Goal: Transaction & Acquisition: Purchase product/service

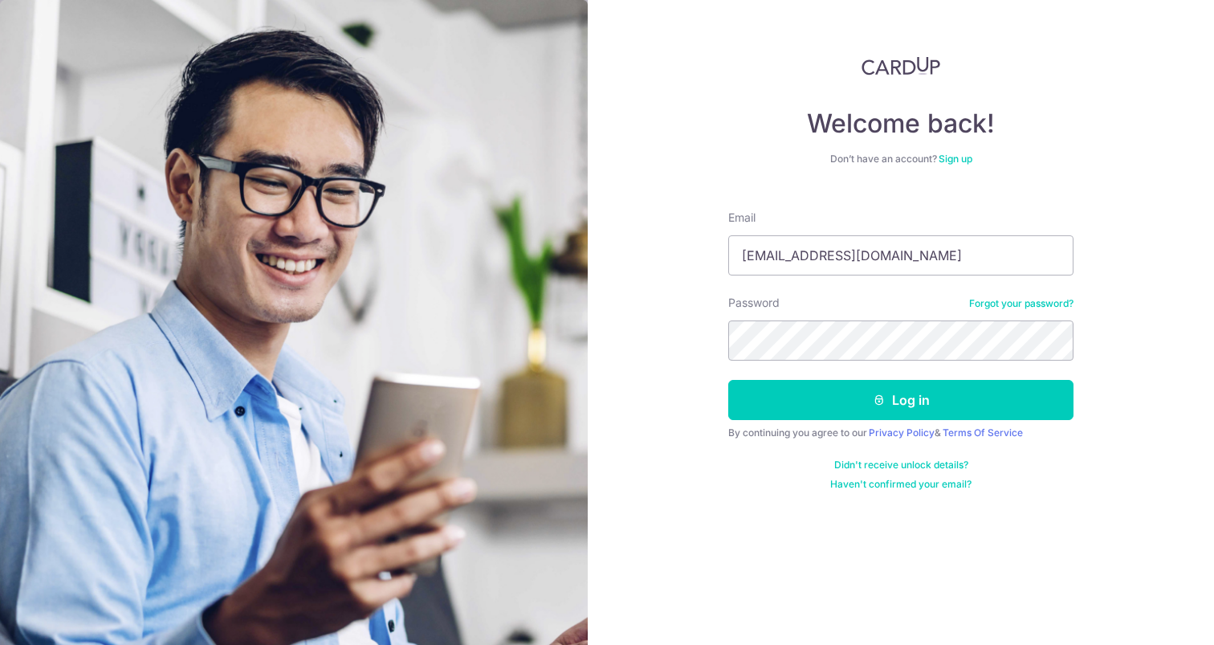
type input "[EMAIL_ADDRESS][DOMAIN_NAME]"
click at [901, 400] on button "Log in" at bounding box center [900, 400] width 345 height 40
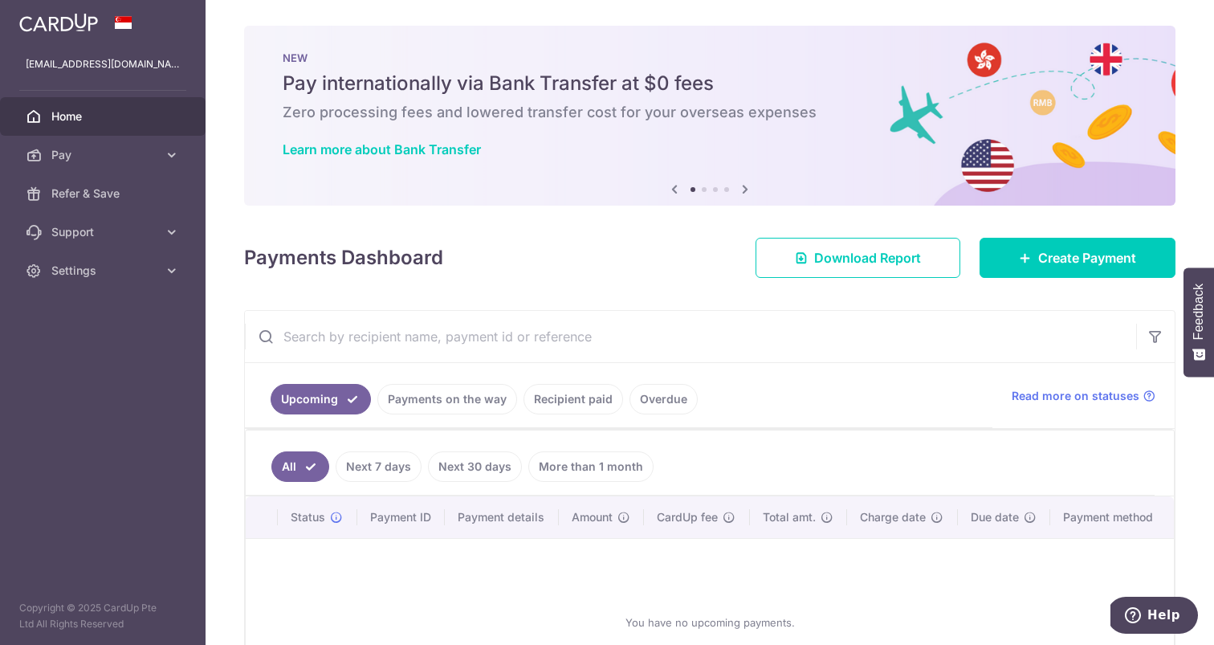
click at [345, 0] on div "× Pause Schedule Pause all future payments in this series Pause just this one p…" at bounding box center [710, 322] width 1009 height 645
click at [168, 241] on link "Support" at bounding box center [103, 232] width 206 height 39
click at [171, 154] on icon at bounding box center [172, 155] width 16 height 16
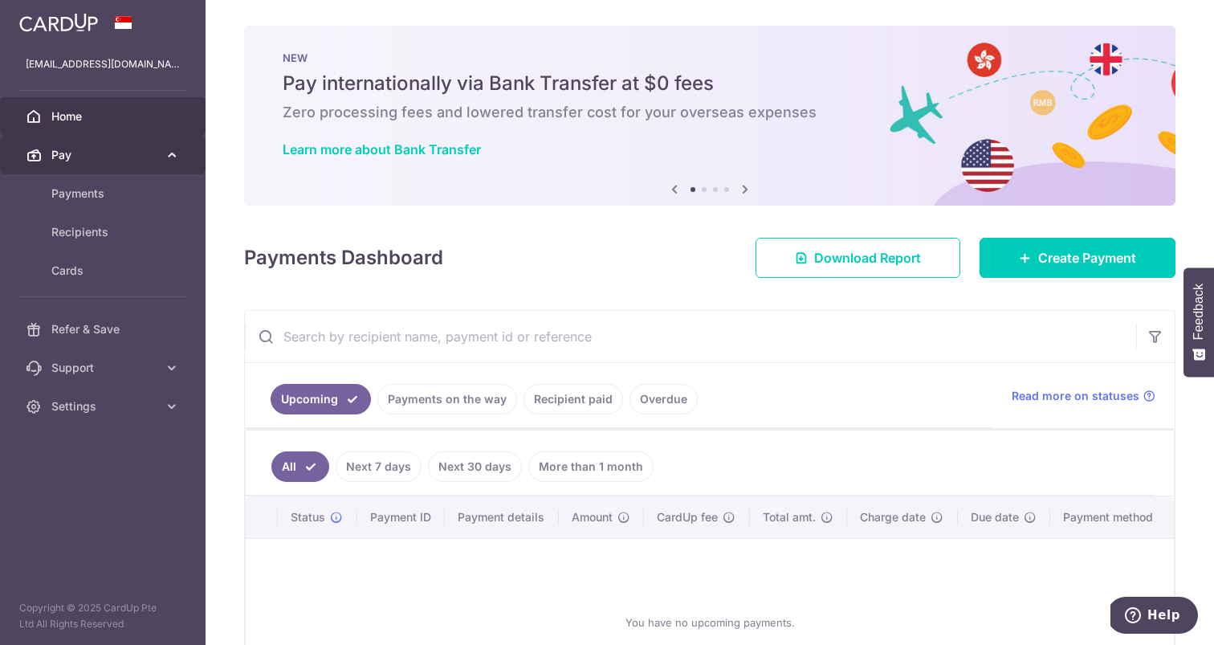
click at [171, 154] on icon at bounding box center [172, 155] width 16 height 16
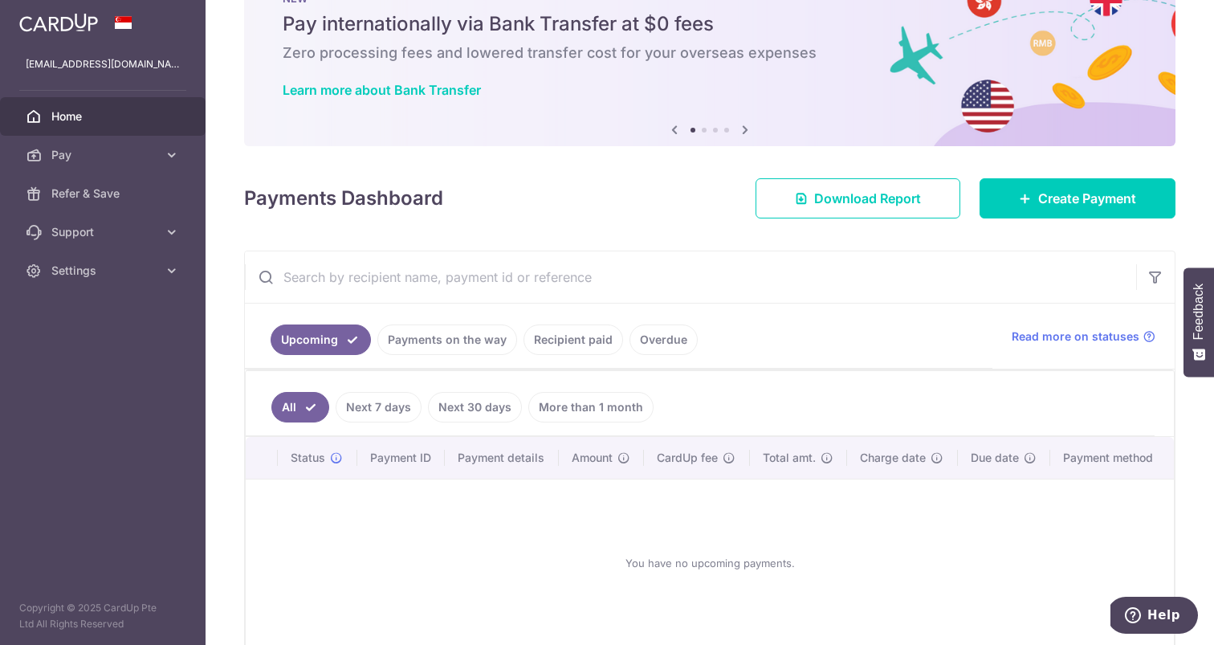
scroll to position [57, 0]
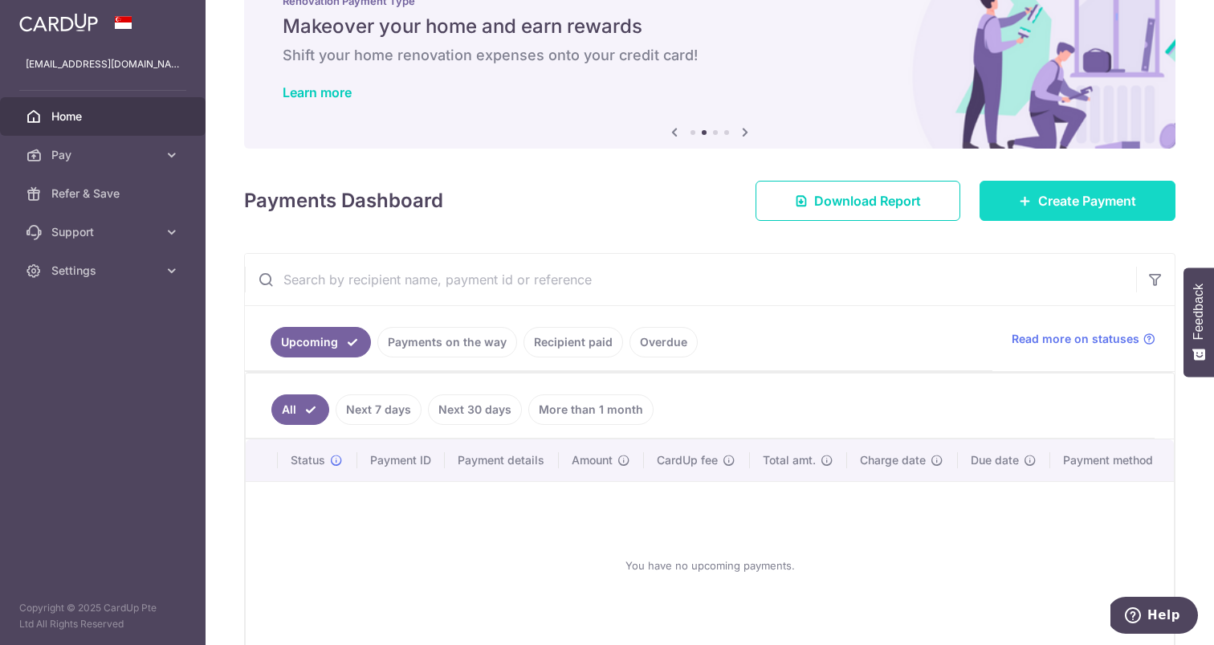
click at [1029, 202] on icon at bounding box center [1025, 200] width 13 height 13
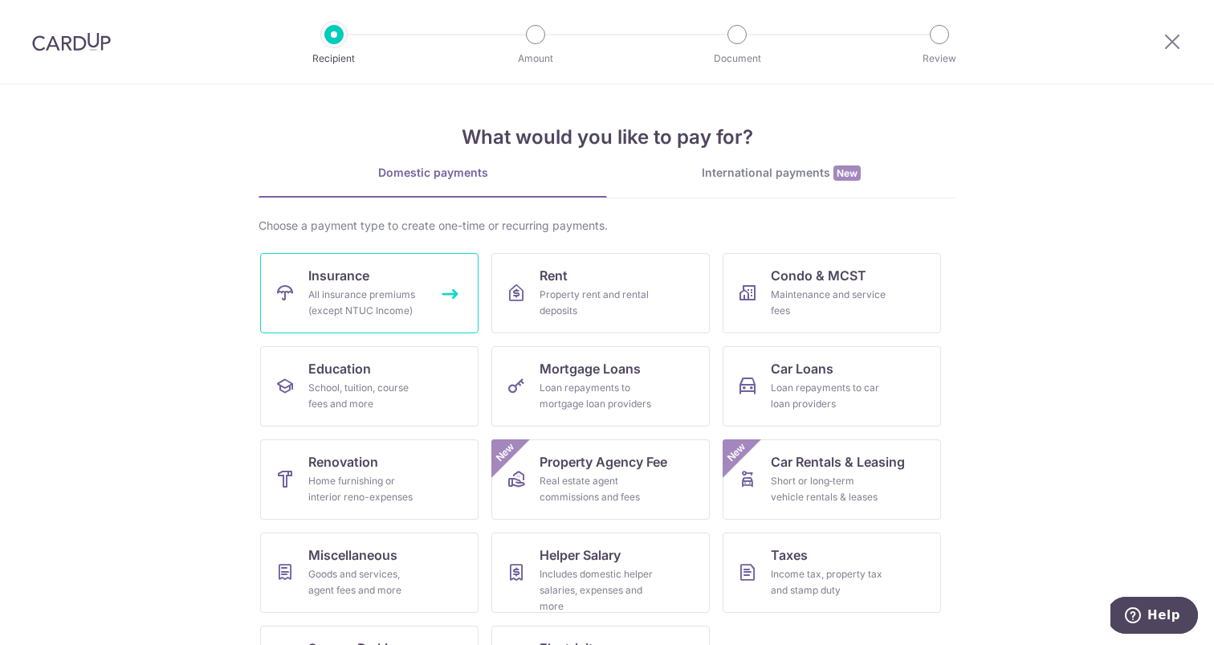
click at [357, 279] on span "Insurance" at bounding box center [338, 275] width 61 height 19
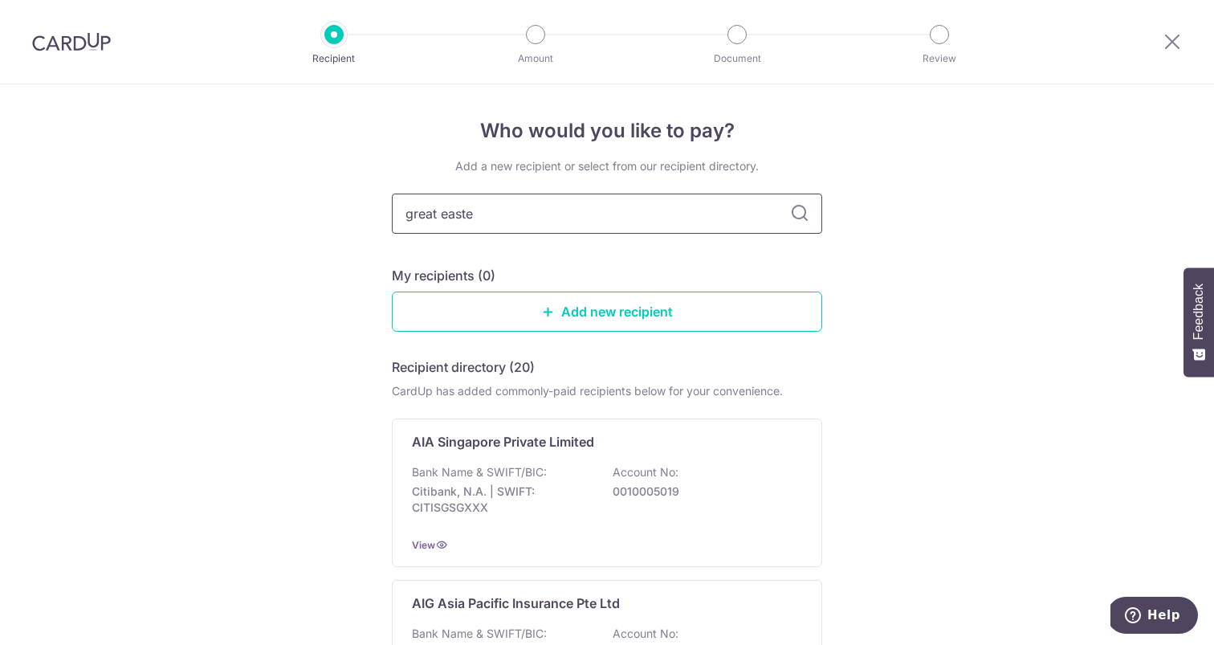
type input "great easter"
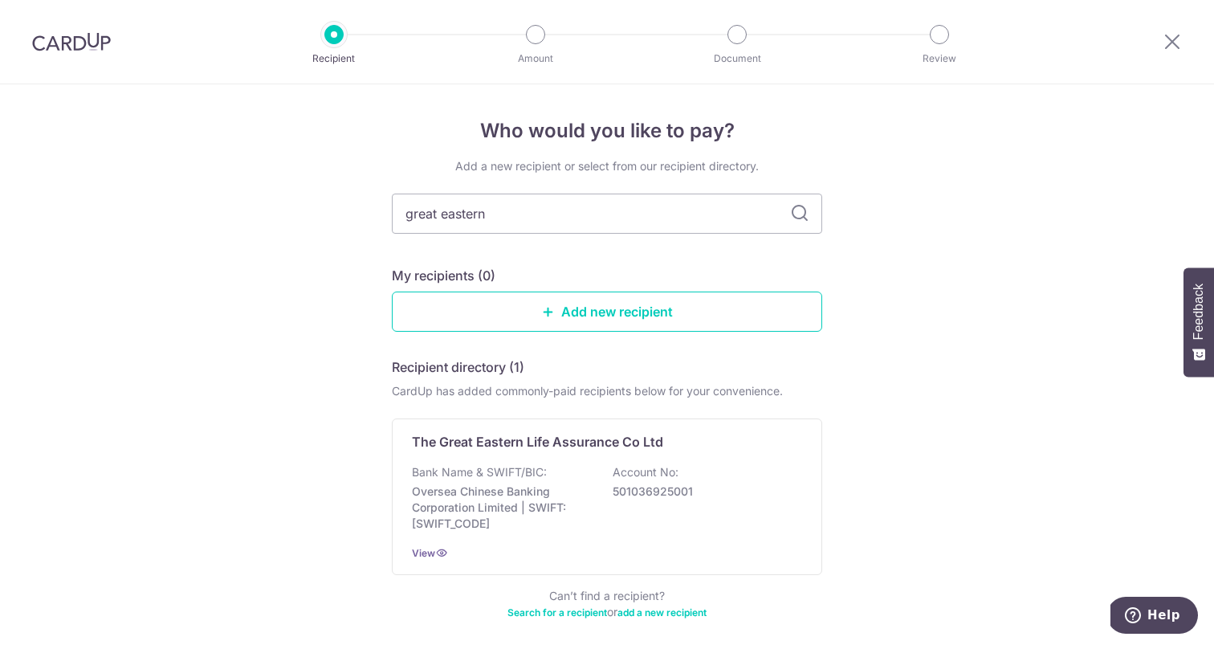
type input "great eastern"
click at [795, 217] on icon at bounding box center [799, 213] width 19 height 19
click at [666, 440] on div "The Great Eastern Life Assurance Co Ltd" at bounding box center [597, 441] width 371 height 19
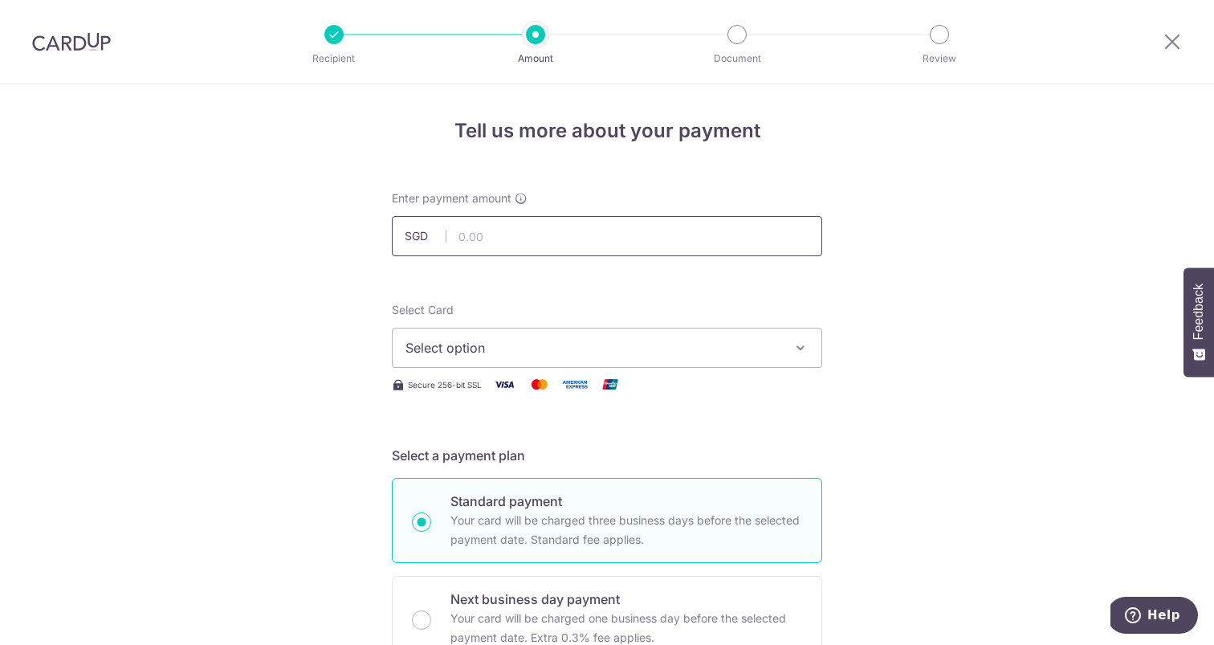
click at [595, 238] on input "text" at bounding box center [607, 236] width 430 height 40
click at [598, 1] on div "Recipient Amount Document Review" at bounding box center [636, 42] width 689 height 84
click at [595, 243] on input "text" at bounding box center [607, 236] width 430 height 40
type input "1,900.00"
click at [704, 345] on span "Select option" at bounding box center [593, 347] width 374 height 19
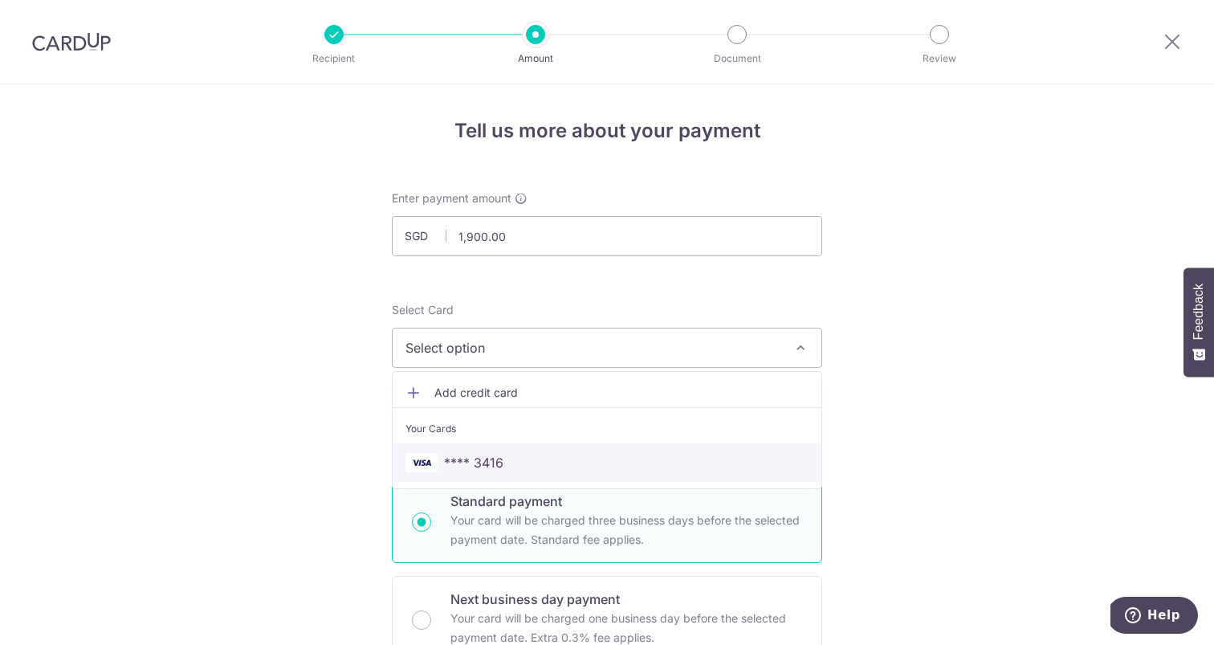
click at [532, 473] on link "**** 3416" at bounding box center [607, 462] width 429 height 39
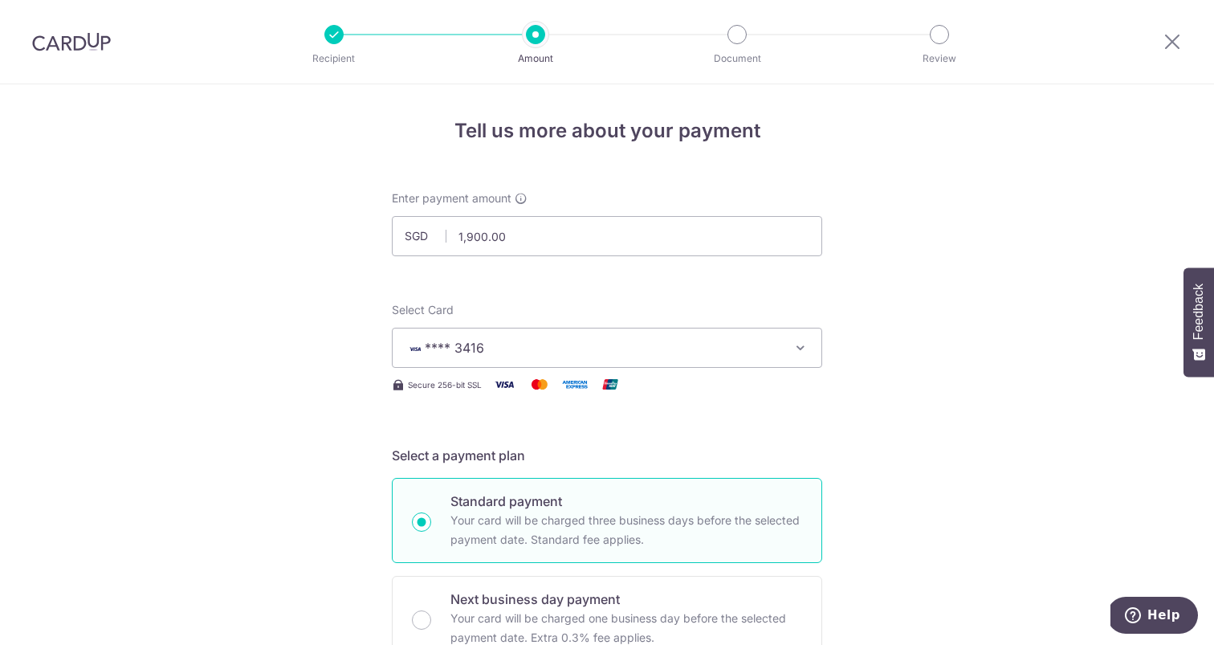
click at [742, 347] on span "**** 3416" at bounding box center [593, 347] width 374 height 19
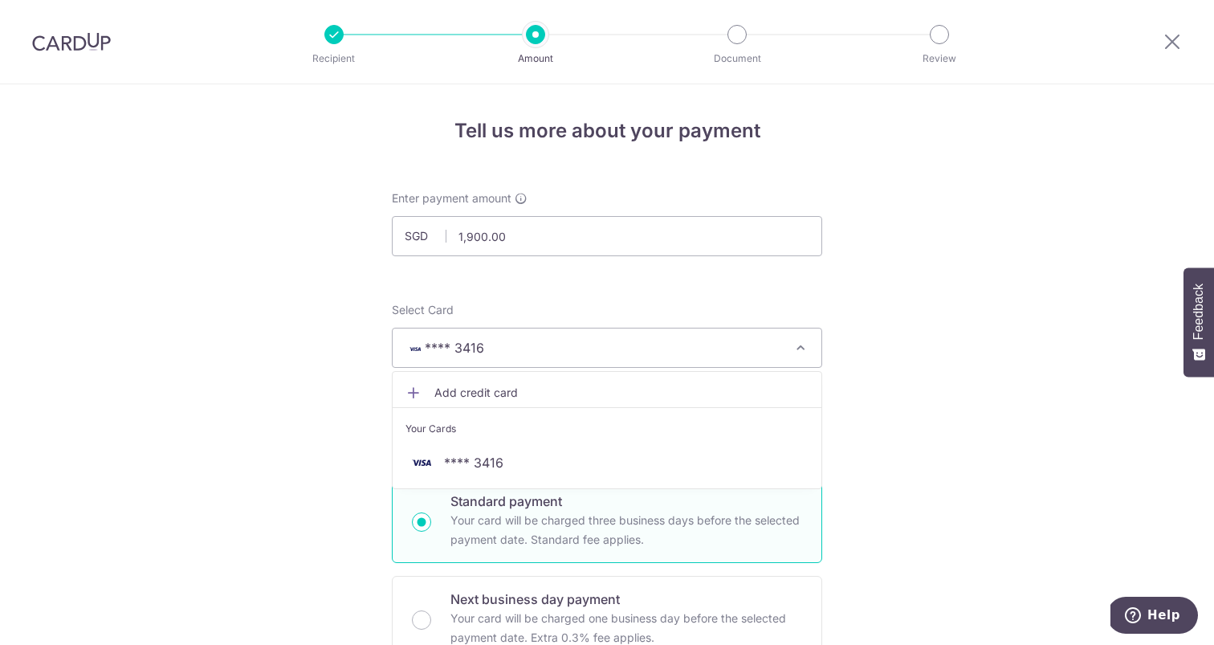
click at [527, 404] on link "Add credit card" at bounding box center [607, 392] width 429 height 29
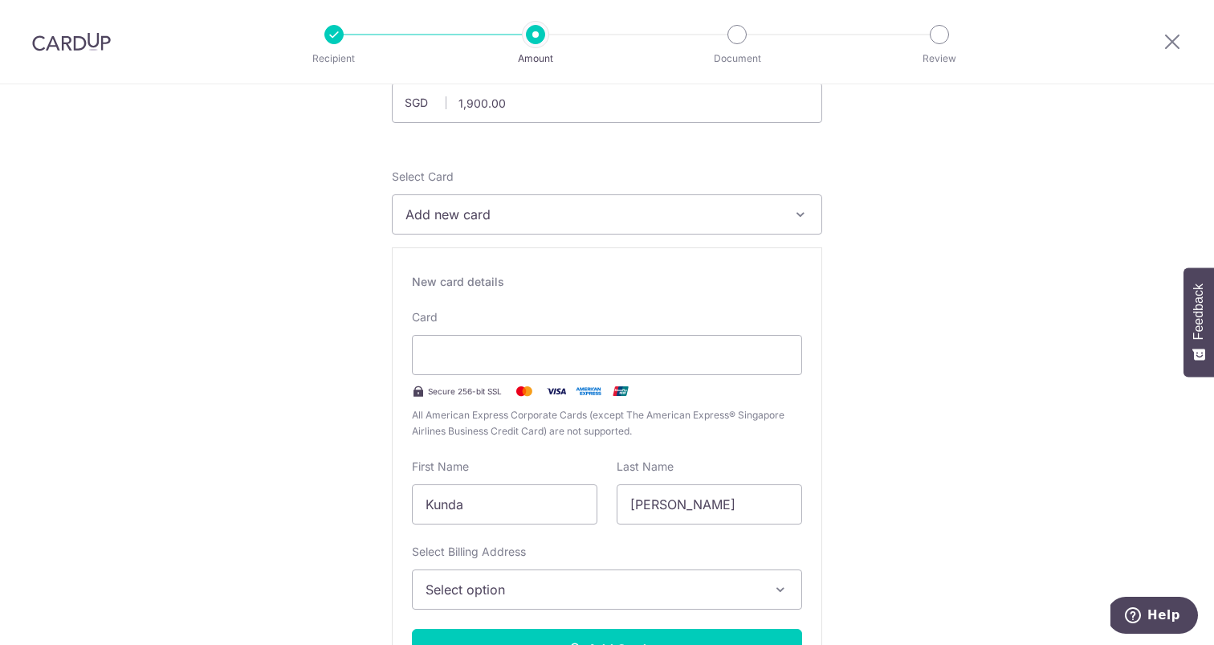
scroll to position [136, 0]
click at [521, 588] on span "Select option" at bounding box center [593, 586] width 334 height 19
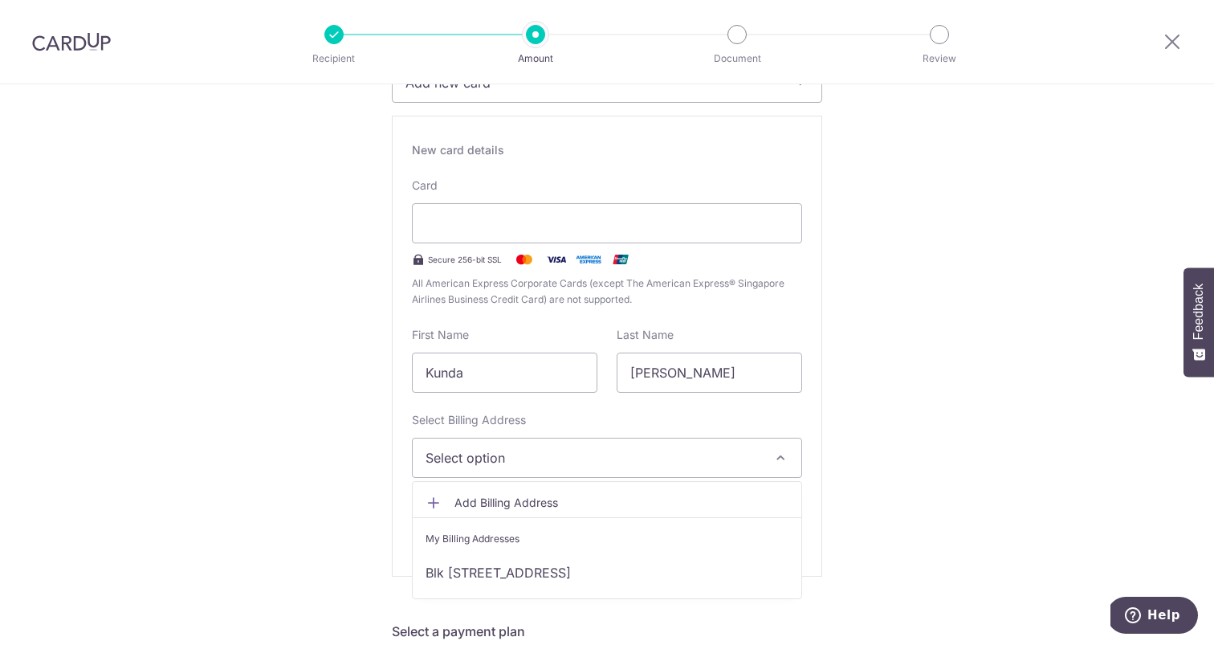
scroll to position [276, 0]
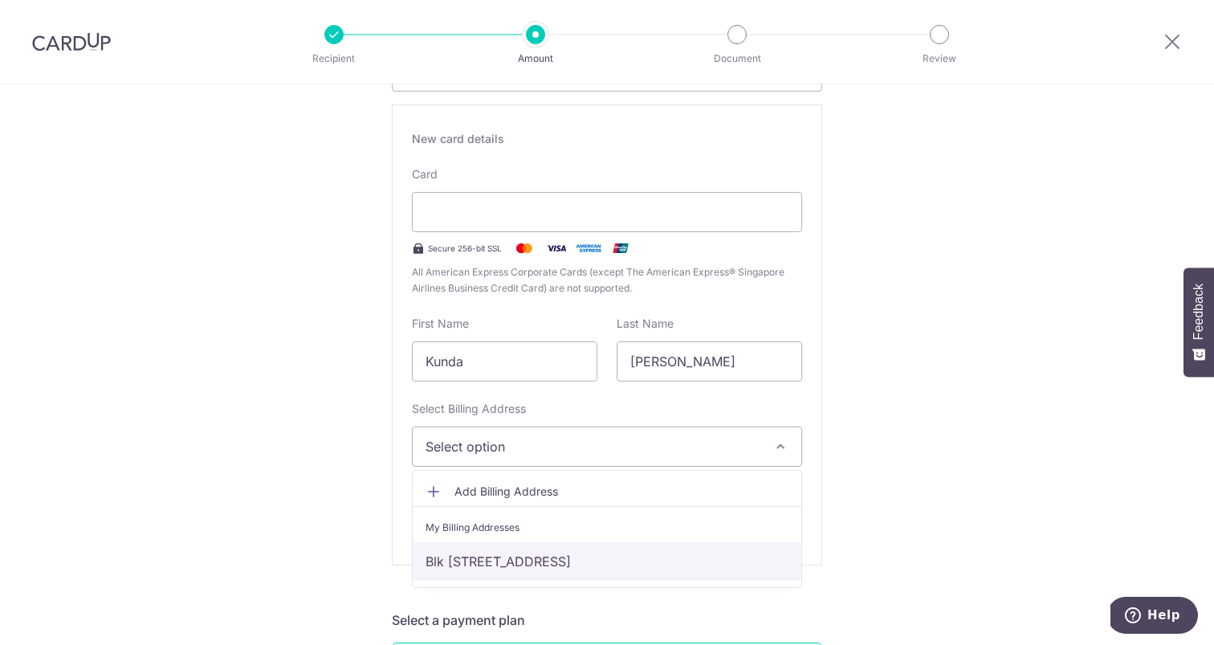
click at [506, 559] on link "Blk [STREET_ADDRESS]" at bounding box center [607, 561] width 389 height 39
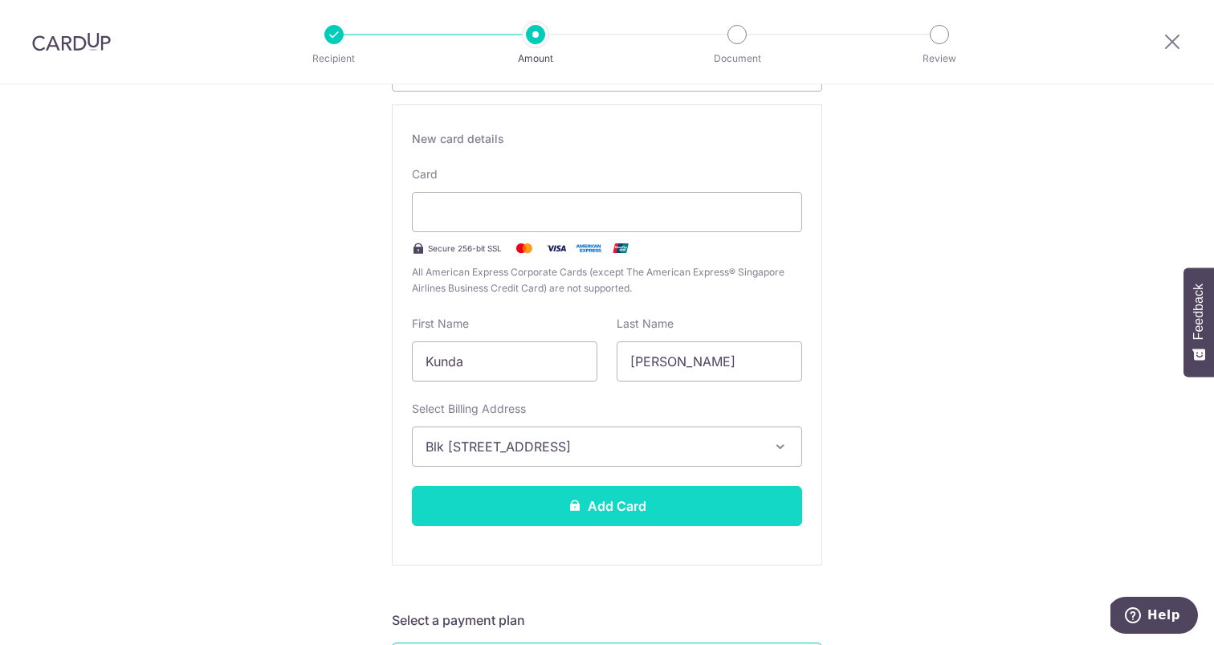
click at [555, 488] on button "Add Card" at bounding box center [607, 506] width 390 height 40
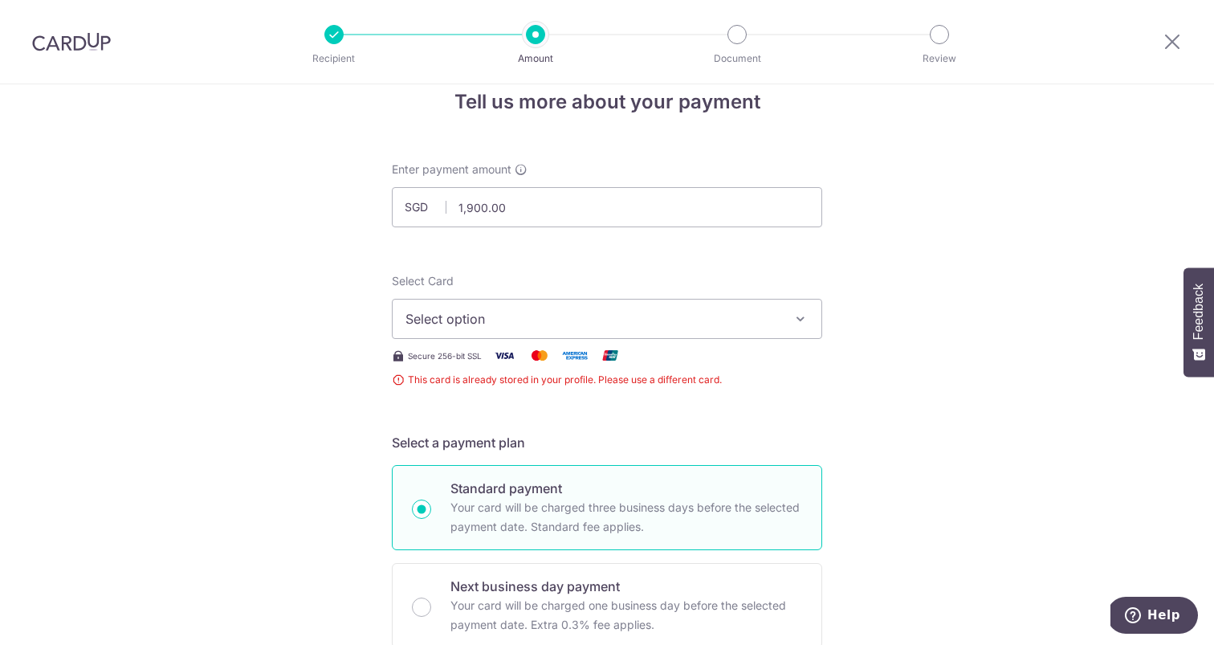
scroll to position [18, 0]
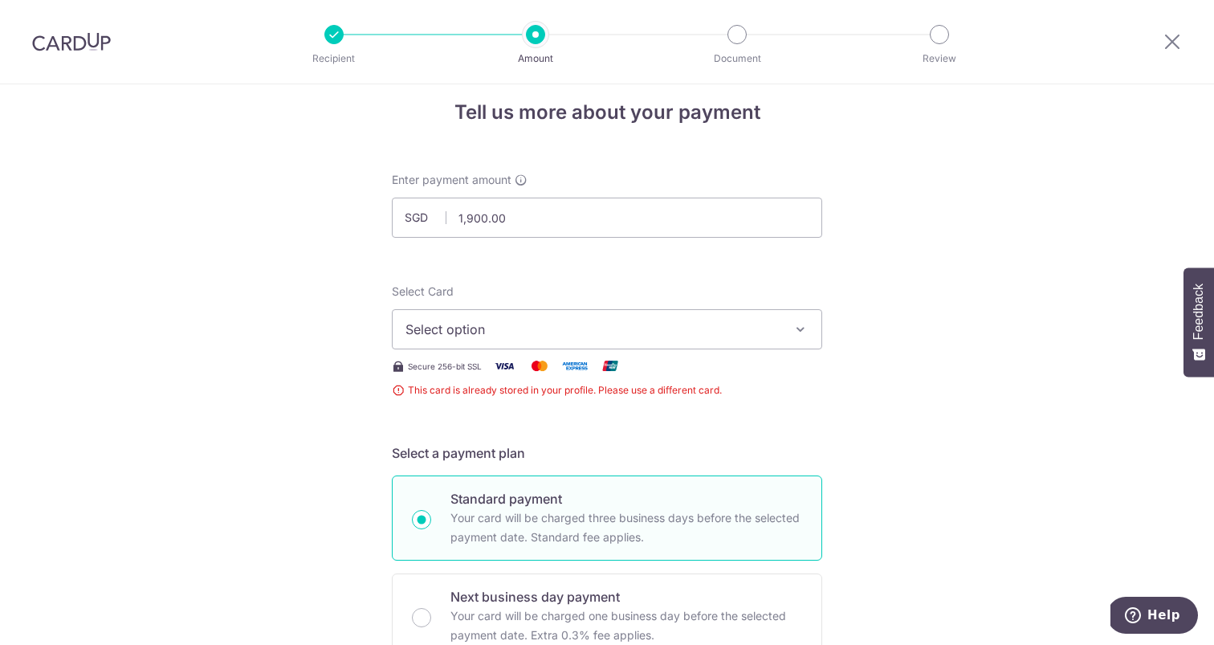
click at [617, 332] on span "Select option" at bounding box center [593, 329] width 374 height 19
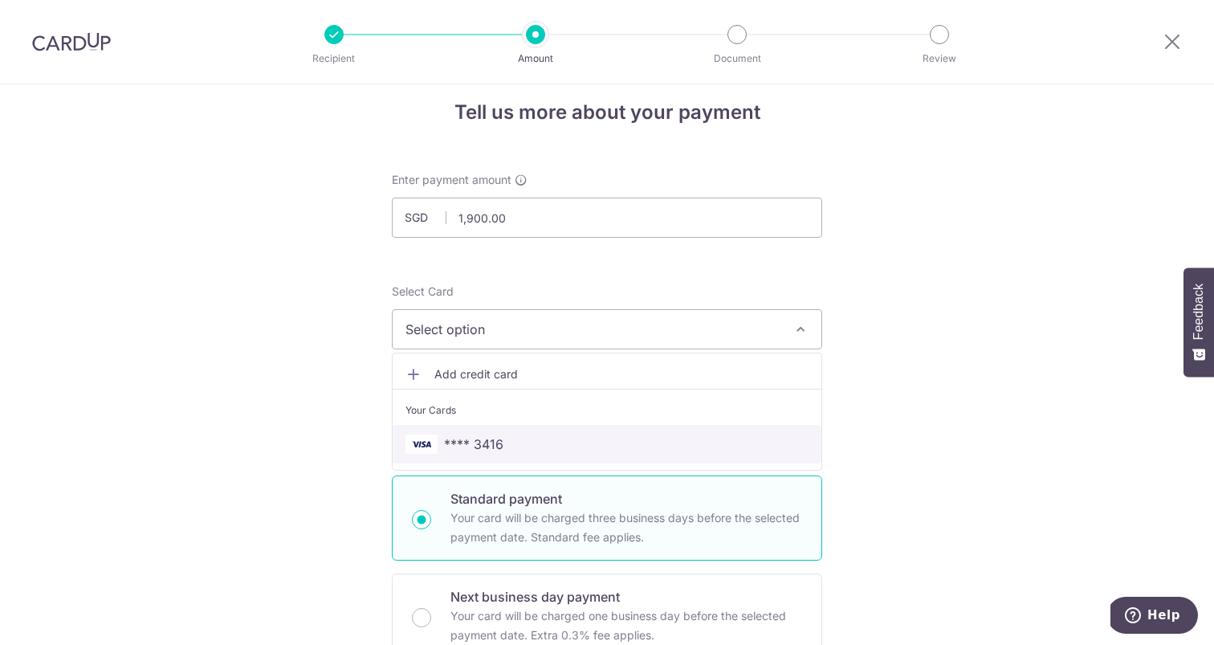
click at [506, 432] on link "**** 3416" at bounding box center [607, 444] width 429 height 39
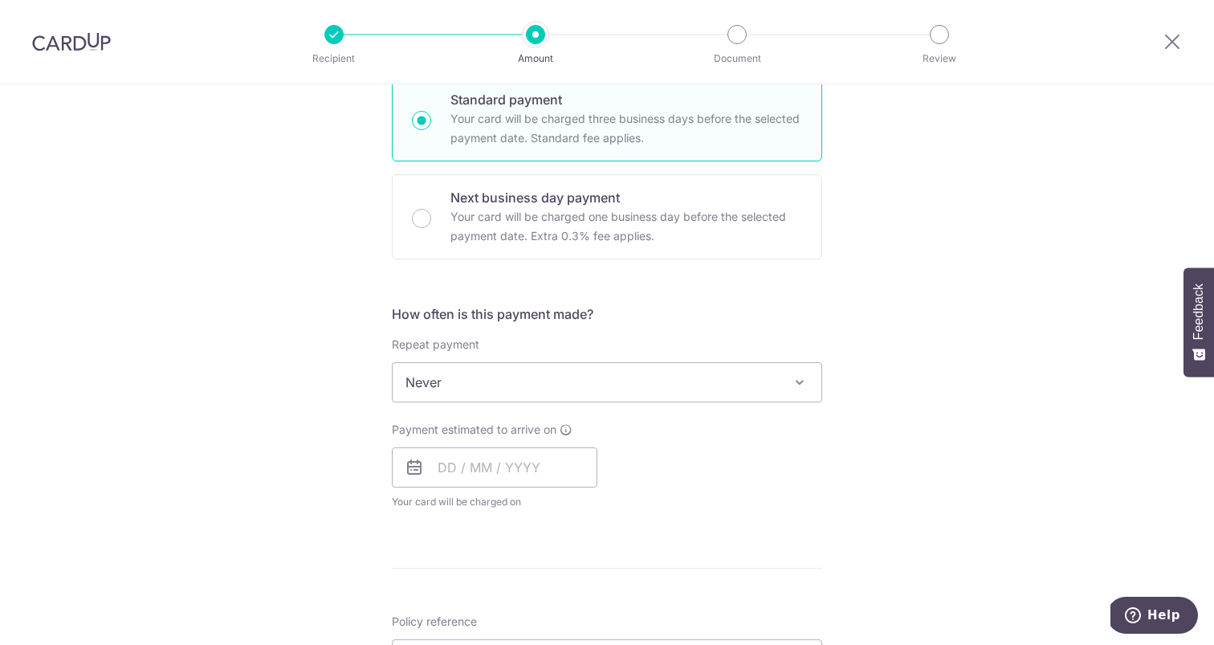
scroll to position [414, 0]
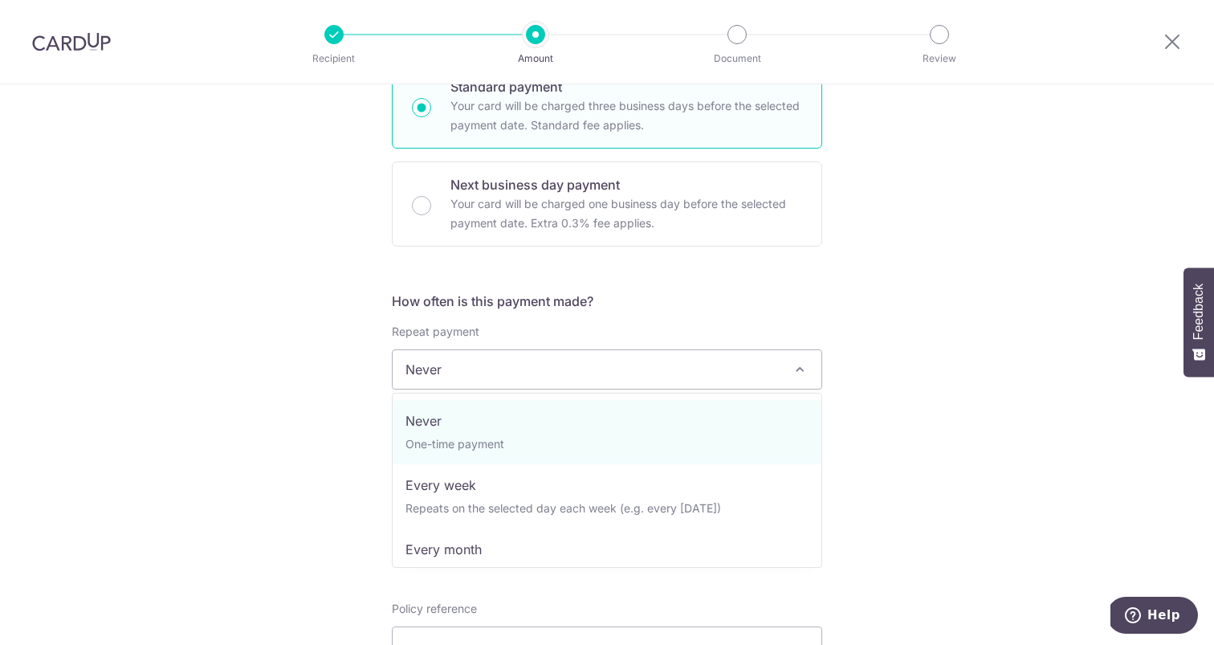
click at [708, 369] on span "Never" at bounding box center [607, 369] width 429 height 39
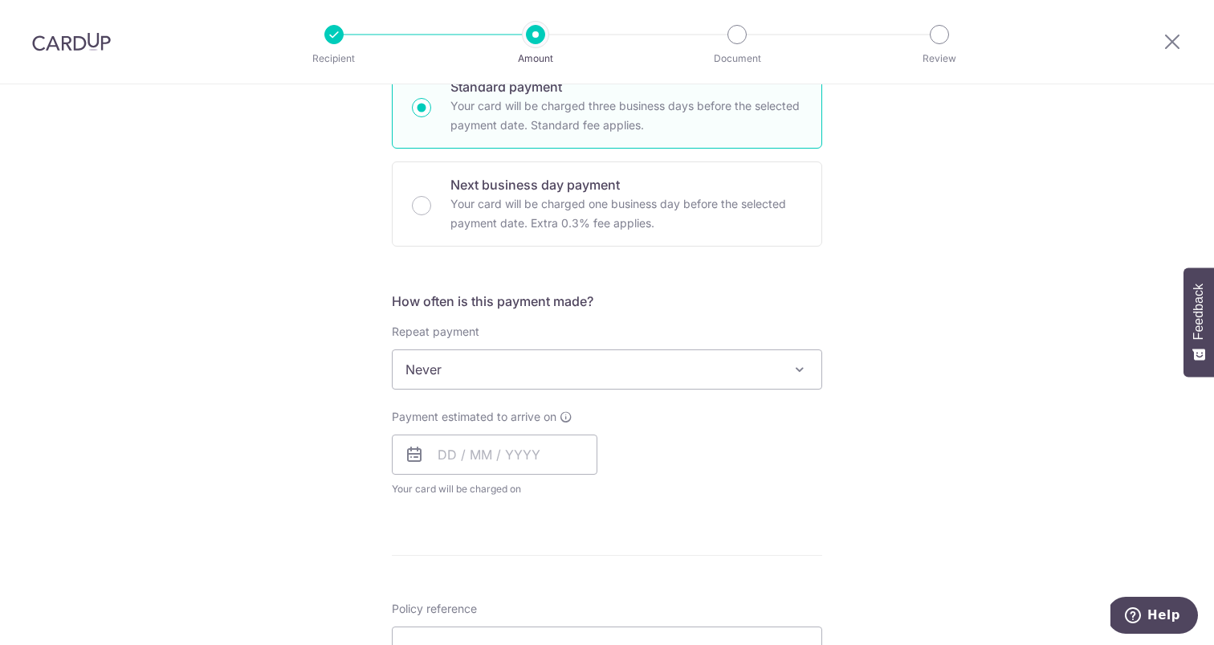
click at [708, 369] on span "Never" at bounding box center [607, 369] width 429 height 39
click at [541, 455] on input "text" at bounding box center [495, 454] width 206 height 40
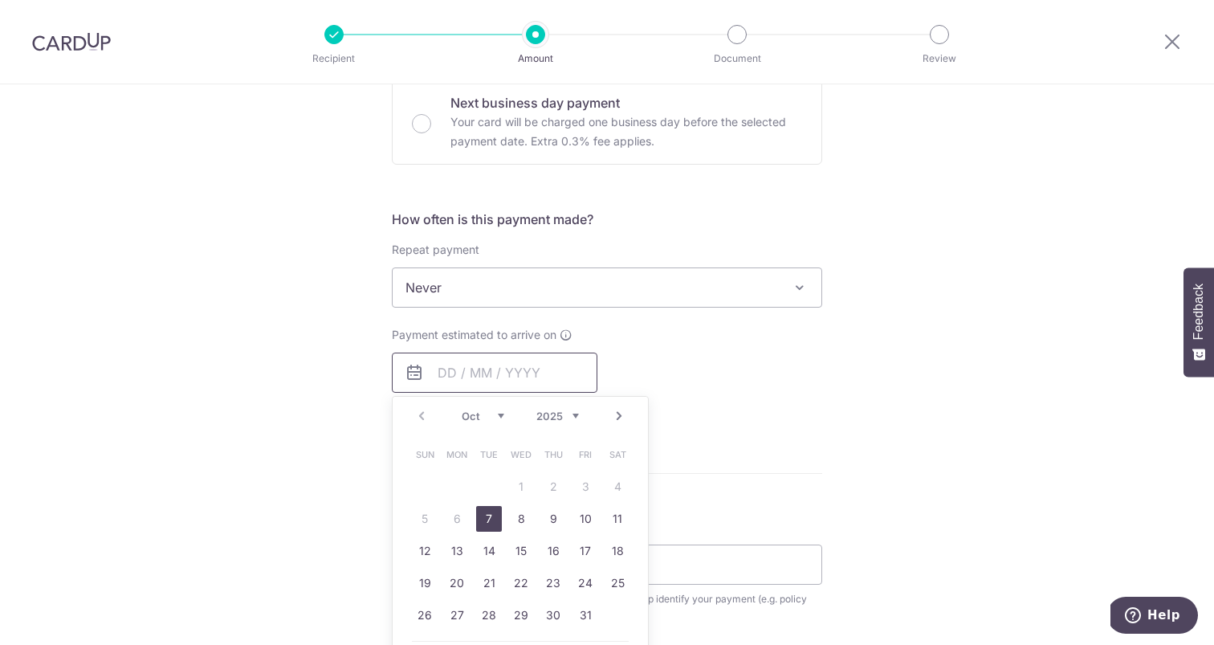
scroll to position [508, 0]
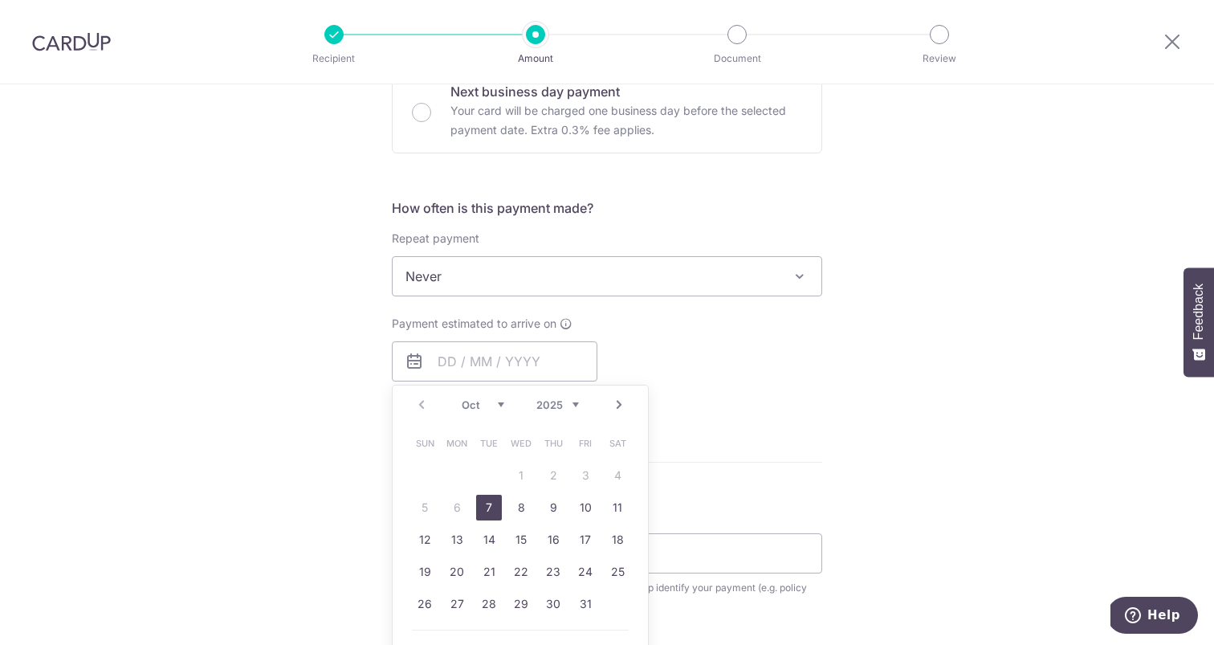
click at [493, 508] on link "7" at bounding box center [489, 508] width 26 height 26
type input "[DATE]"
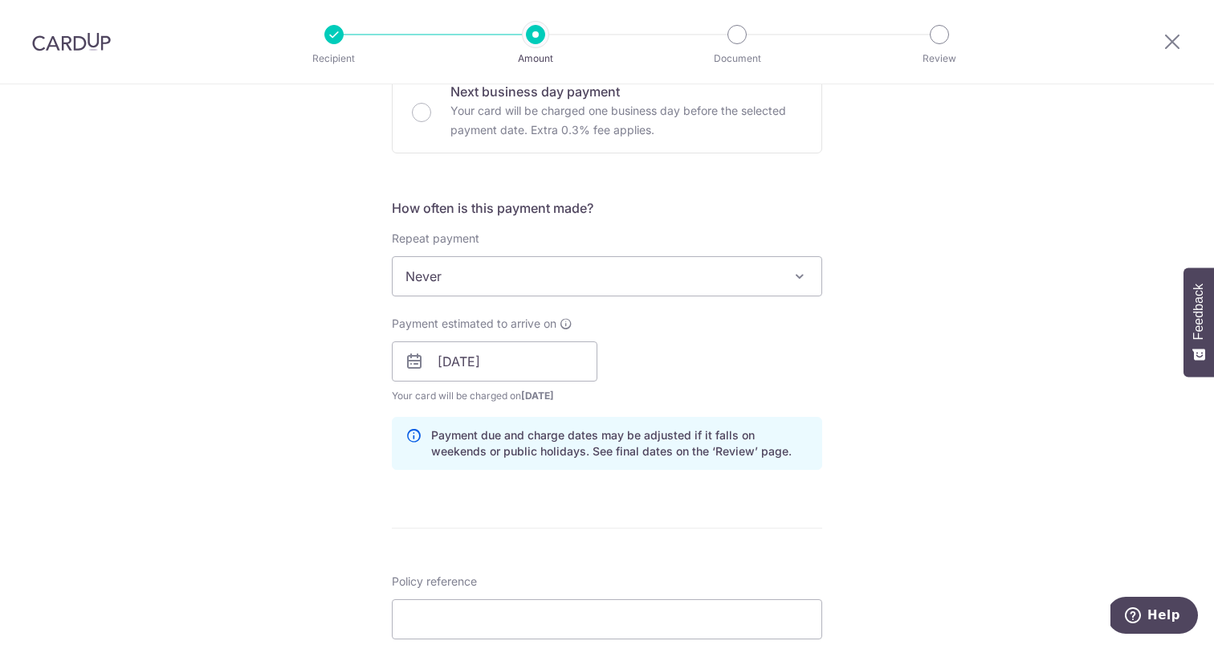
click at [715, 413] on div "How often is this payment made? Repeat payment Never Every week Every month Eve…" at bounding box center [607, 340] width 430 height 284
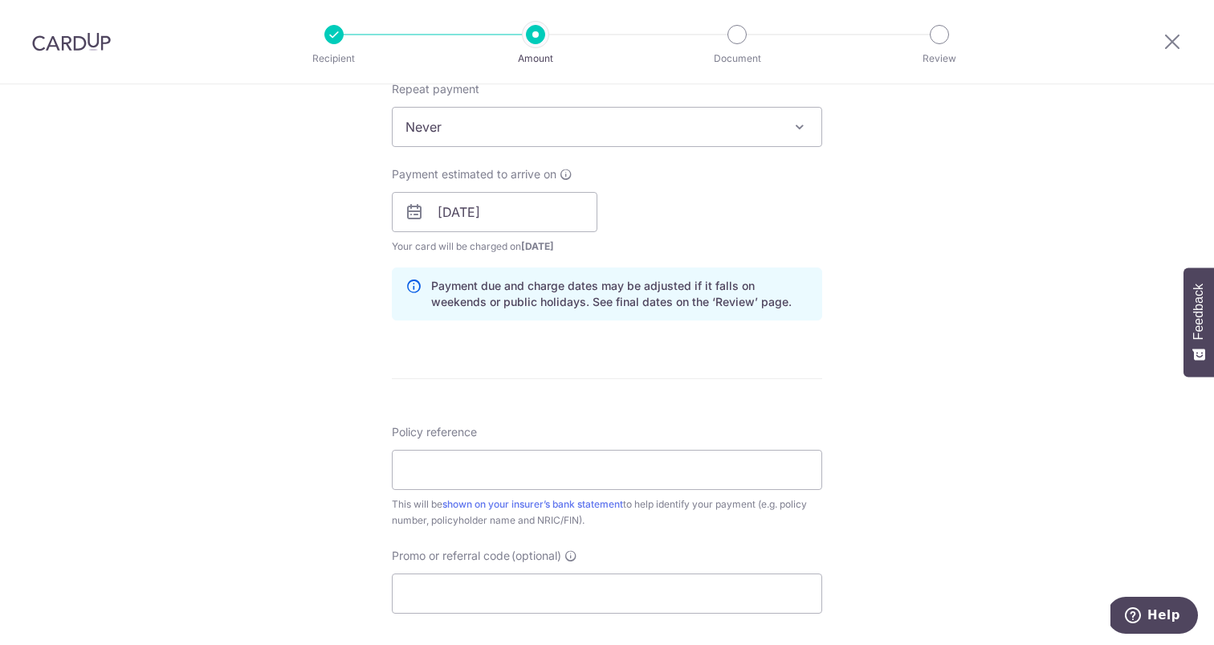
scroll to position [691, 0]
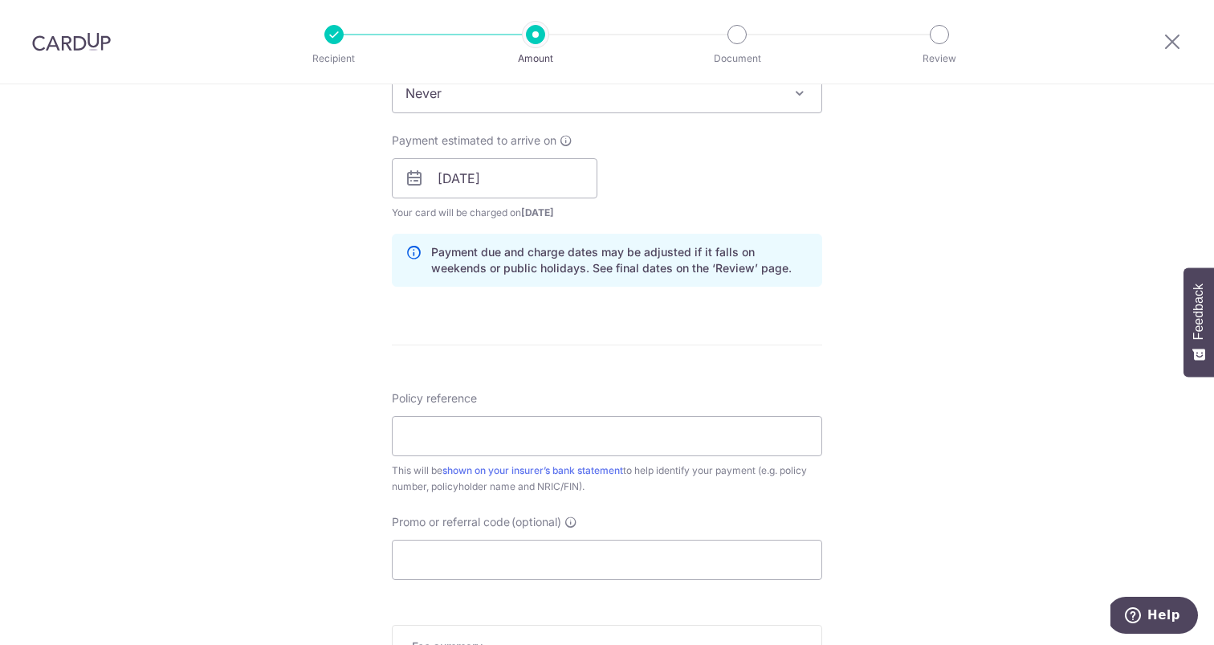
click at [707, 414] on div "Policy reference This will be shown on your insurer’s bank statement to help id…" at bounding box center [607, 442] width 430 height 104
click at [690, 423] on input "Policy reference" at bounding box center [607, 436] width 430 height 40
paste input "0212500156"
type input "0212500156"
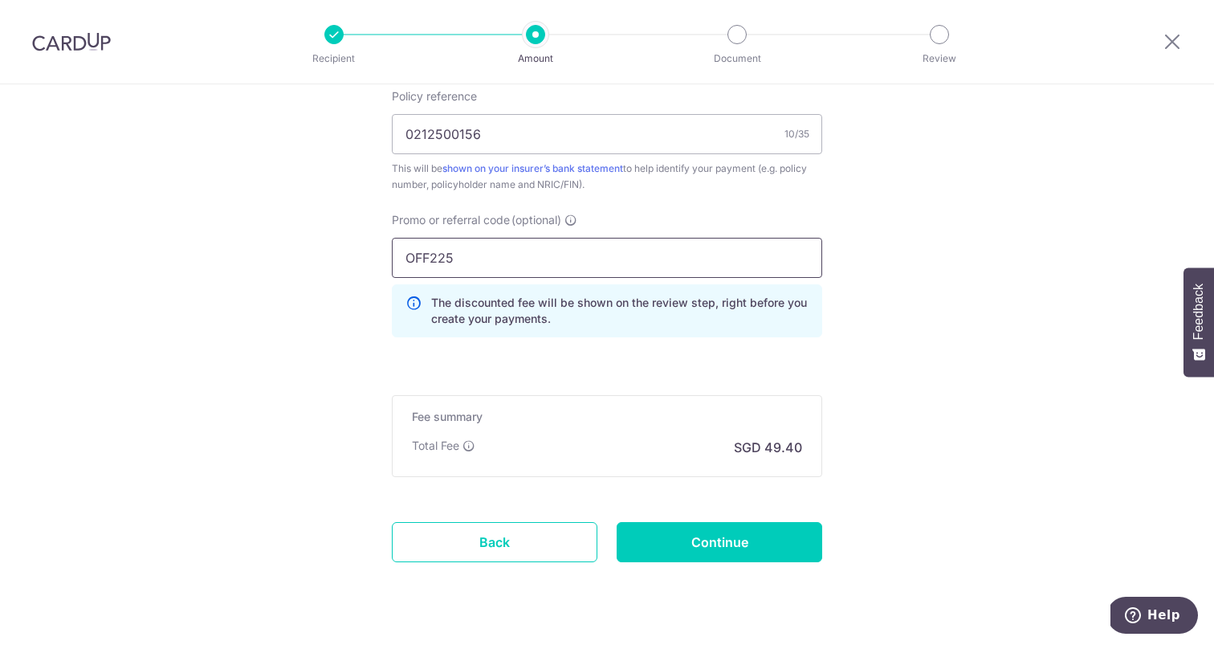
scroll to position [988, 0]
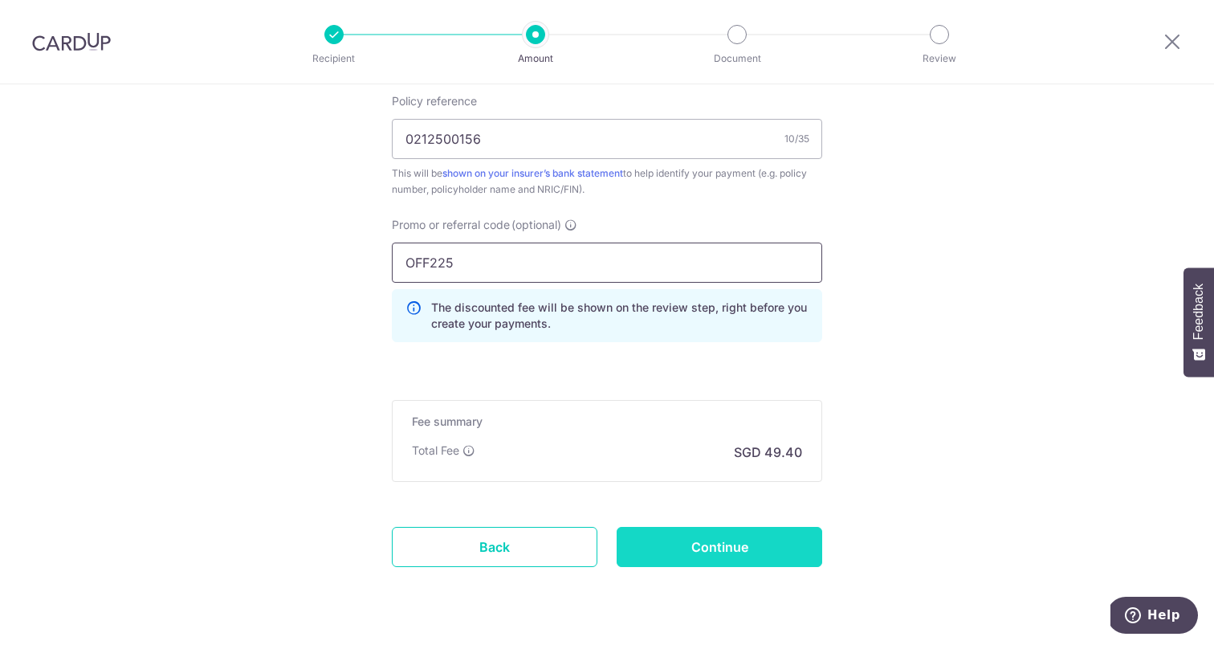
type input "OFF225"
click at [655, 538] on input "Continue" at bounding box center [720, 547] width 206 height 40
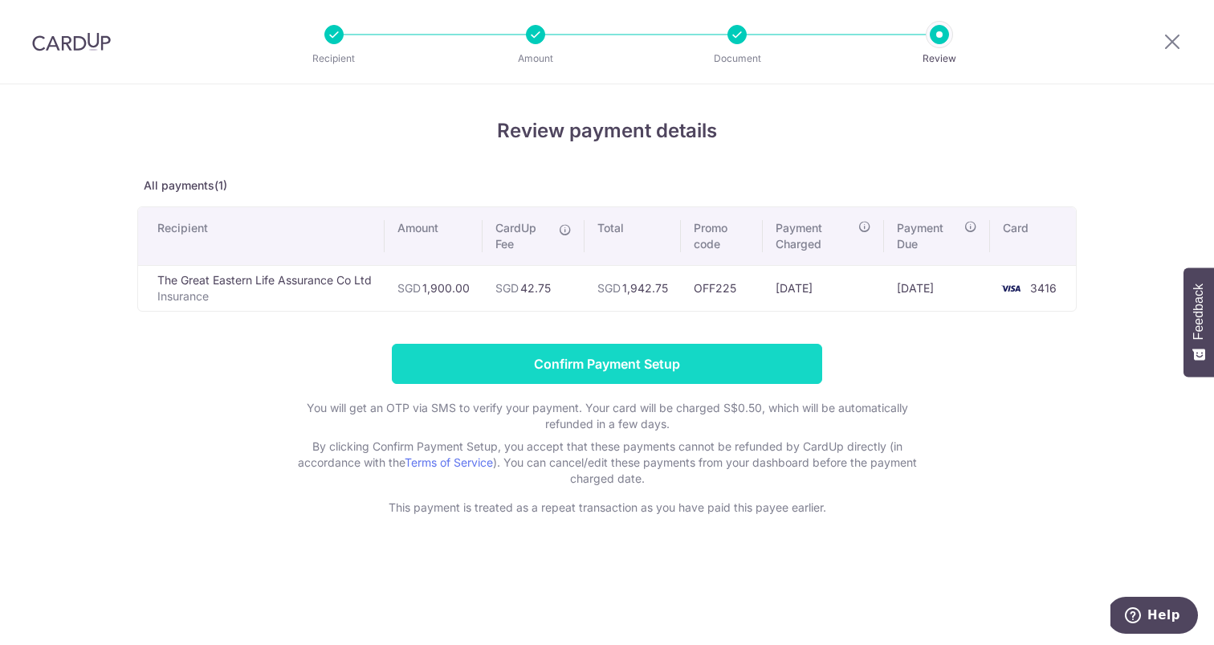
click at [659, 365] on input "Confirm Payment Setup" at bounding box center [607, 364] width 430 height 40
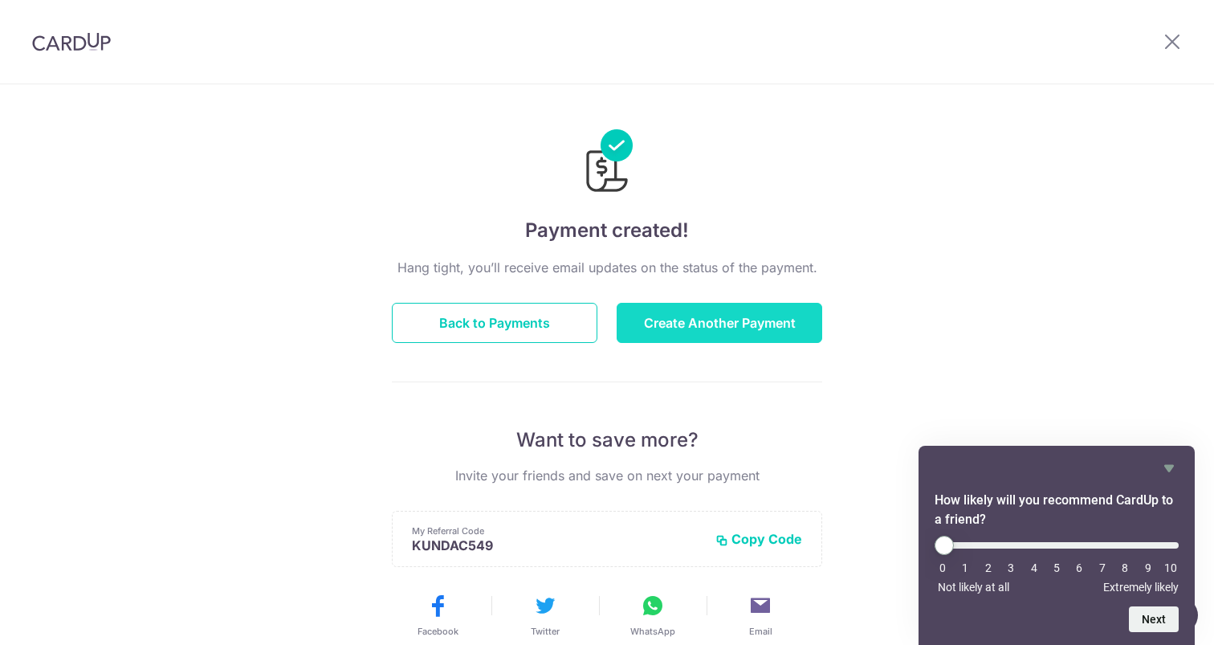
click at [679, 308] on button "Create Another Payment" at bounding box center [720, 323] width 206 height 40
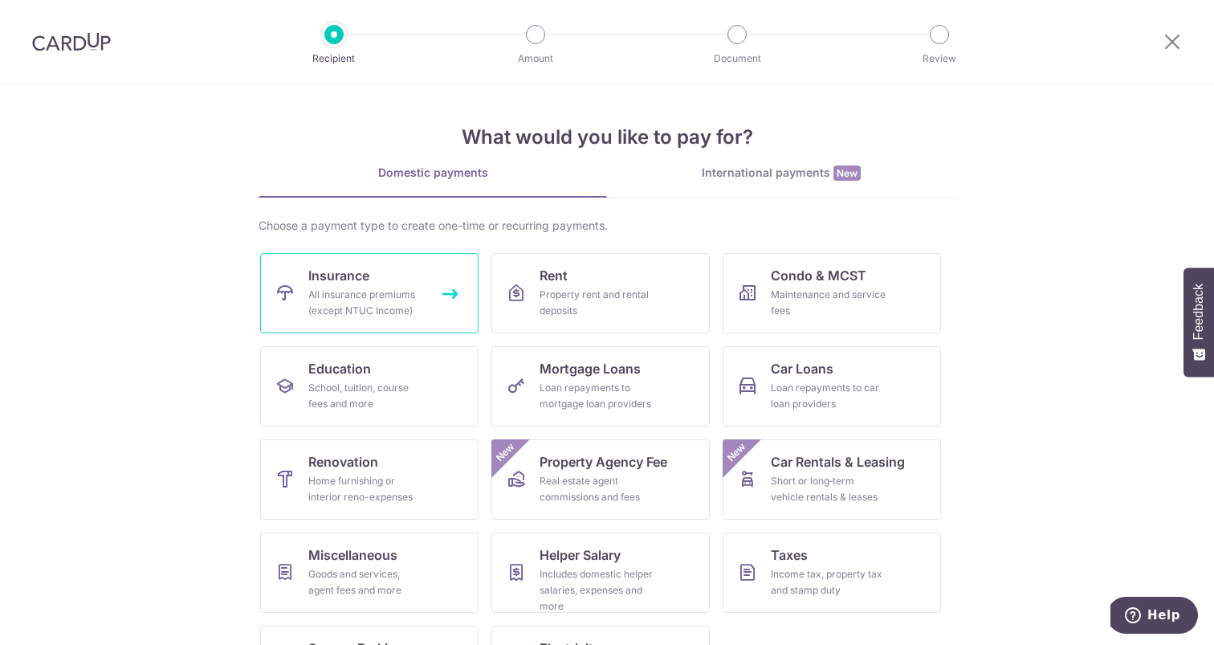
click at [399, 300] on div "All insurance premiums (except NTUC Income)" at bounding box center [366, 303] width 116 height 32
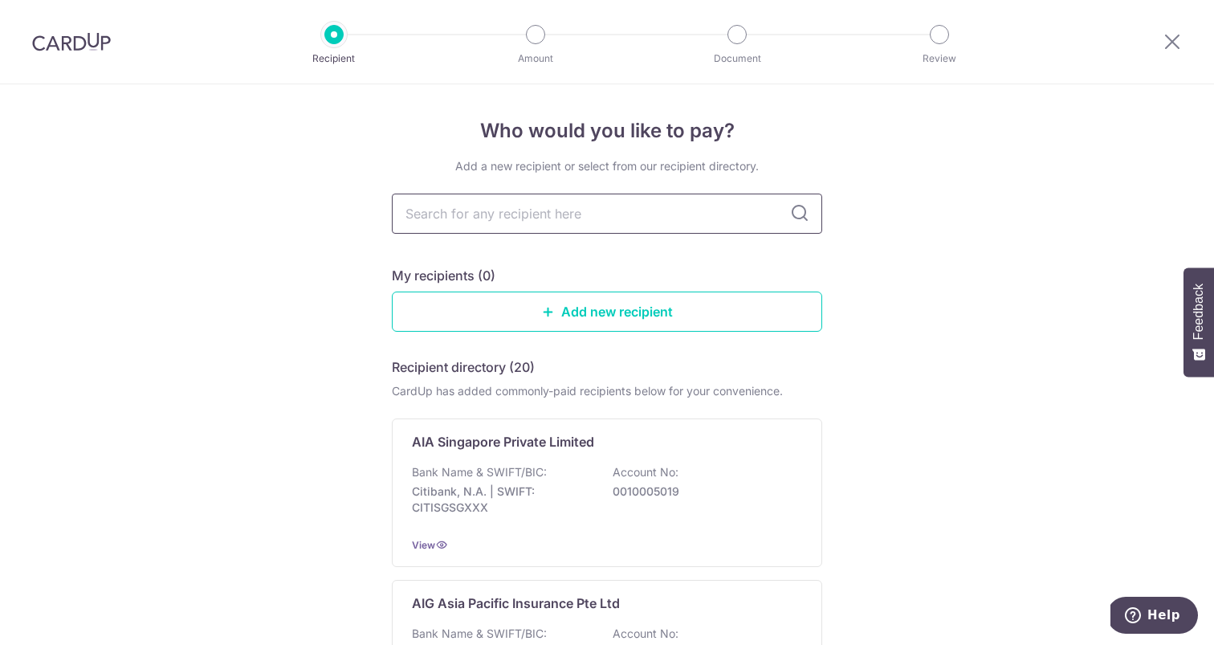
click at [560, 226] on input "text" at bounding box center [607, 214] width 430 height 40
type input "great eastern"
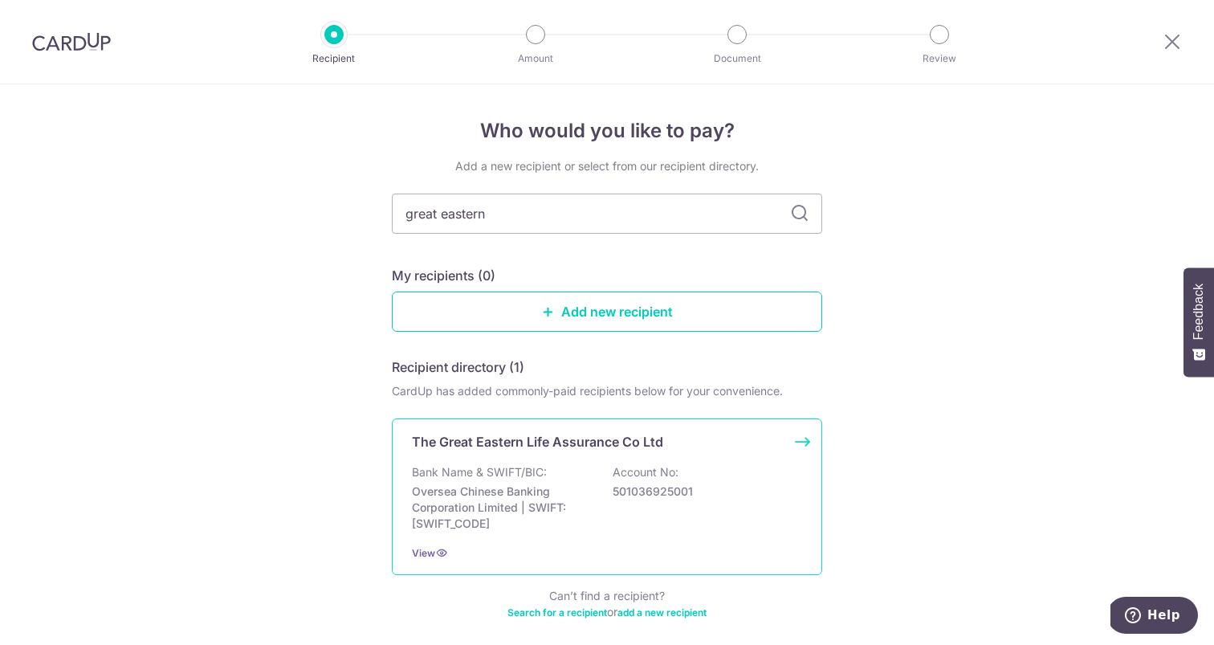
click at [706, 451] on div "The Great Eastern Life Assurance Co Ltd" at bounding box center [597, 441] width 371 height 19
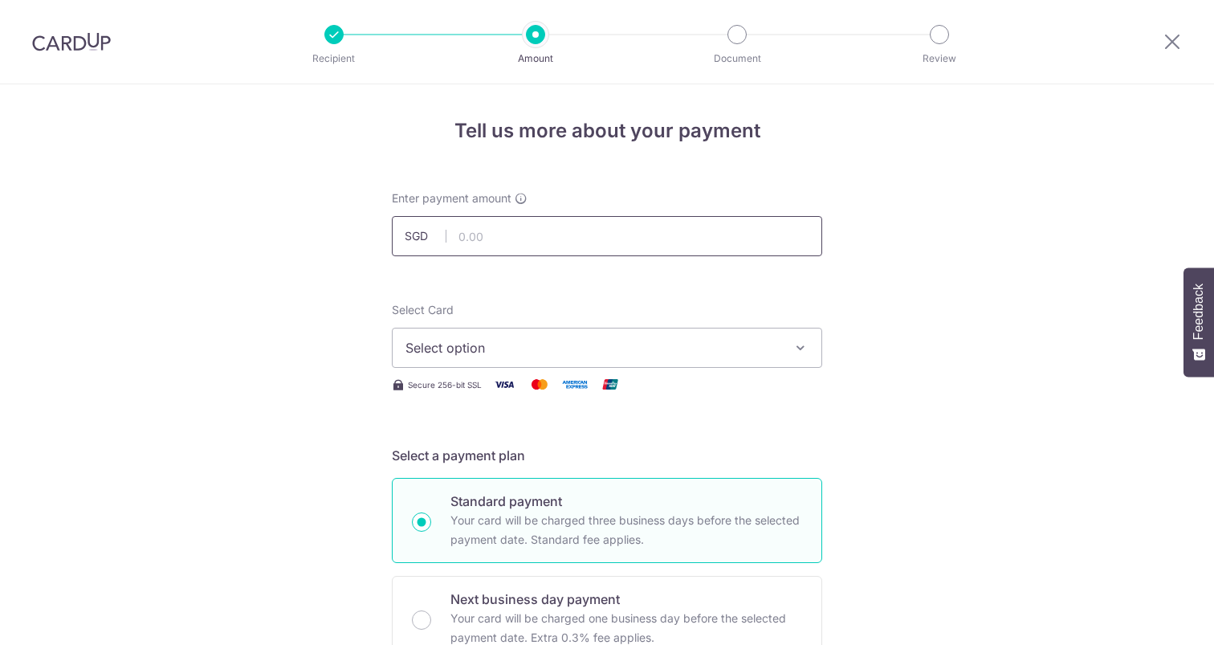
drag, startPoint x: 0, startPoint y: 0, endPoint x: 589, endPoint y: 247, distance: 639.0
click at [589, 247] on input "text" at bounding box center [607, 236] width 430 height 40
click at [607, 220] on input "text" at bounding box center [607, 236] width 430 height 40
click at [624, 236] on input "text" at bounding box center [607, 236] width 430 height 40
type input "214.95"
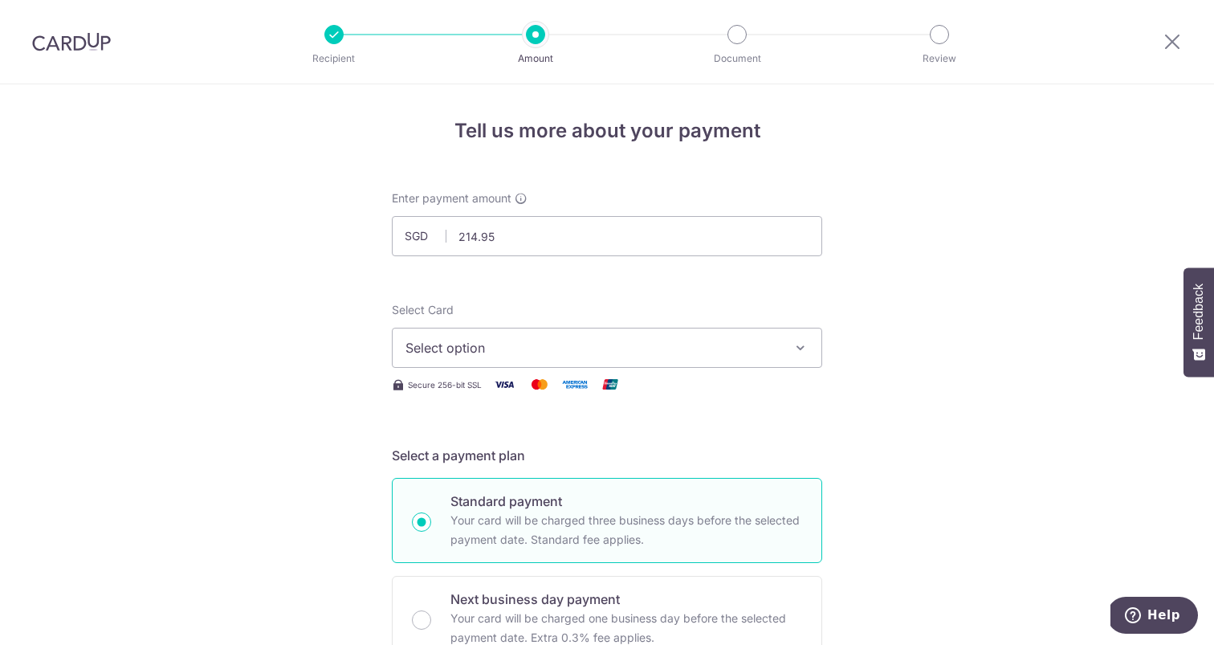
click at [691, 350] on span "Select option" at bounding box center [593, 347] width 374 height 19
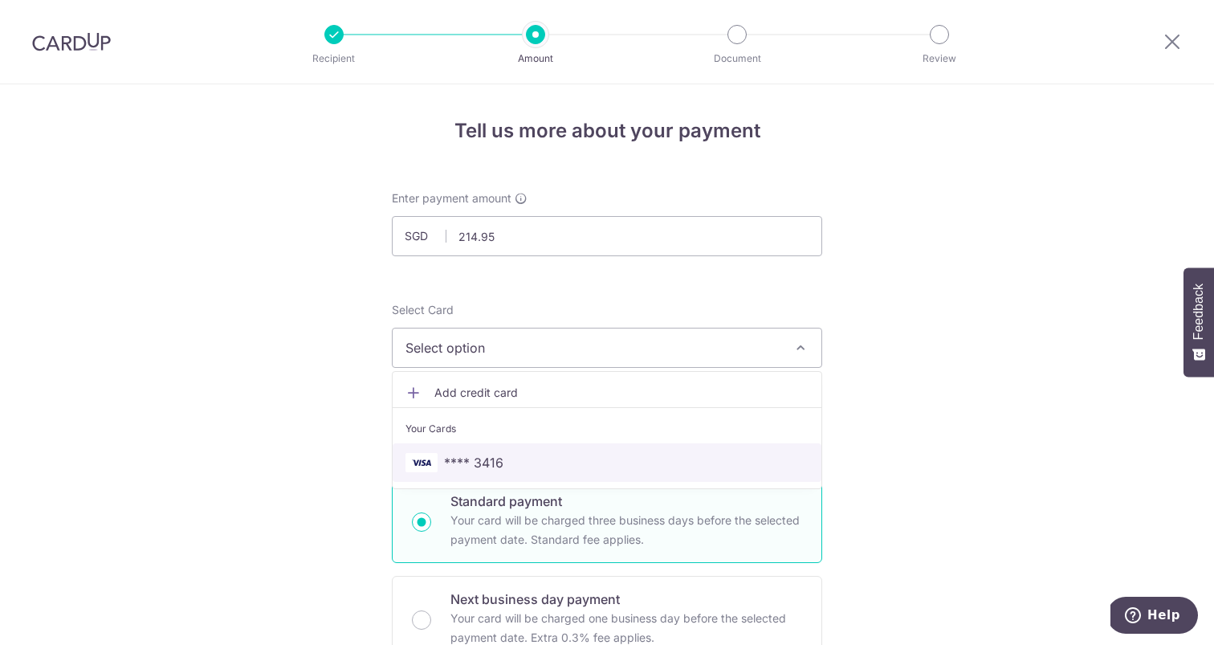
click at [537, 461] on span "**** 3416" at bounding box center [607, 462] width 403 height 19
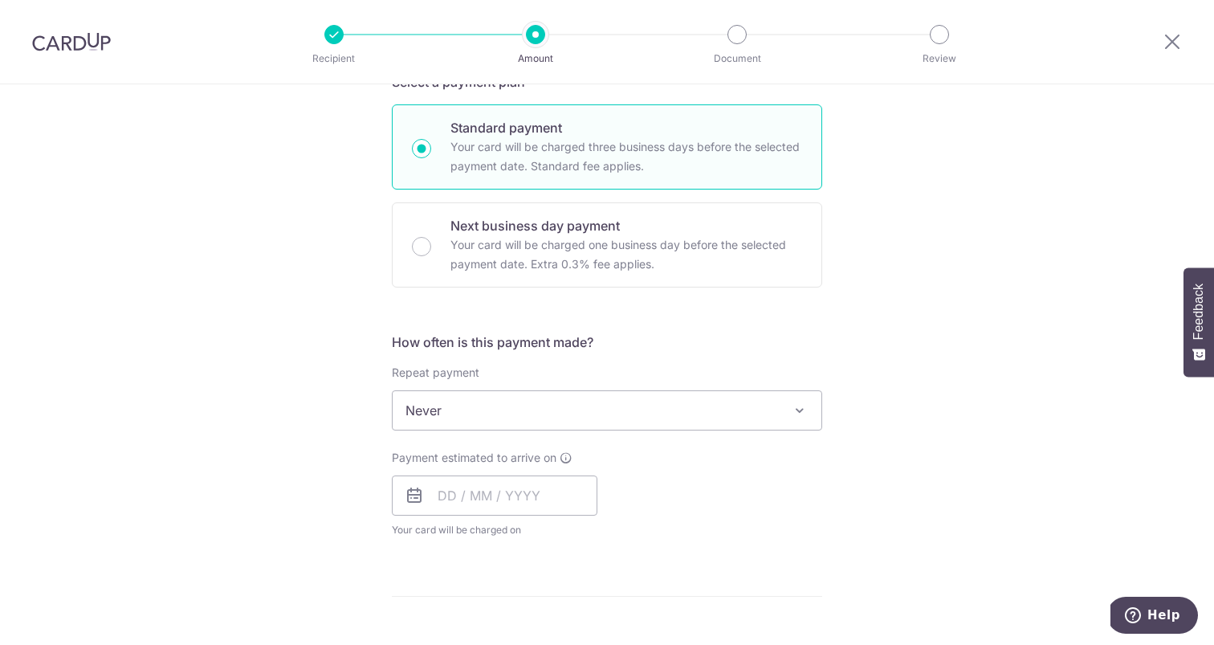
scroll to position [373, 0]
click at [536, 504] on input "text" at bounding box center [495, 496] width 206 height 40
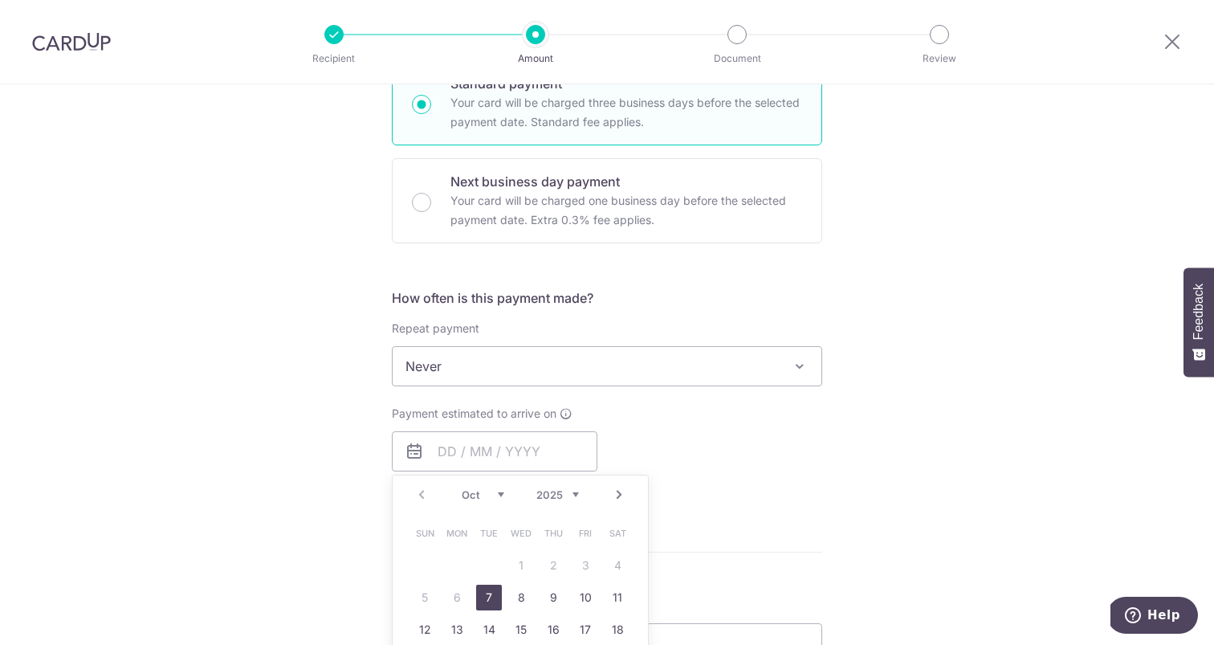
click at [487, 596] on link "7" at bounding box center [489, 598] width 26 height 26
type input "07/10/2025"
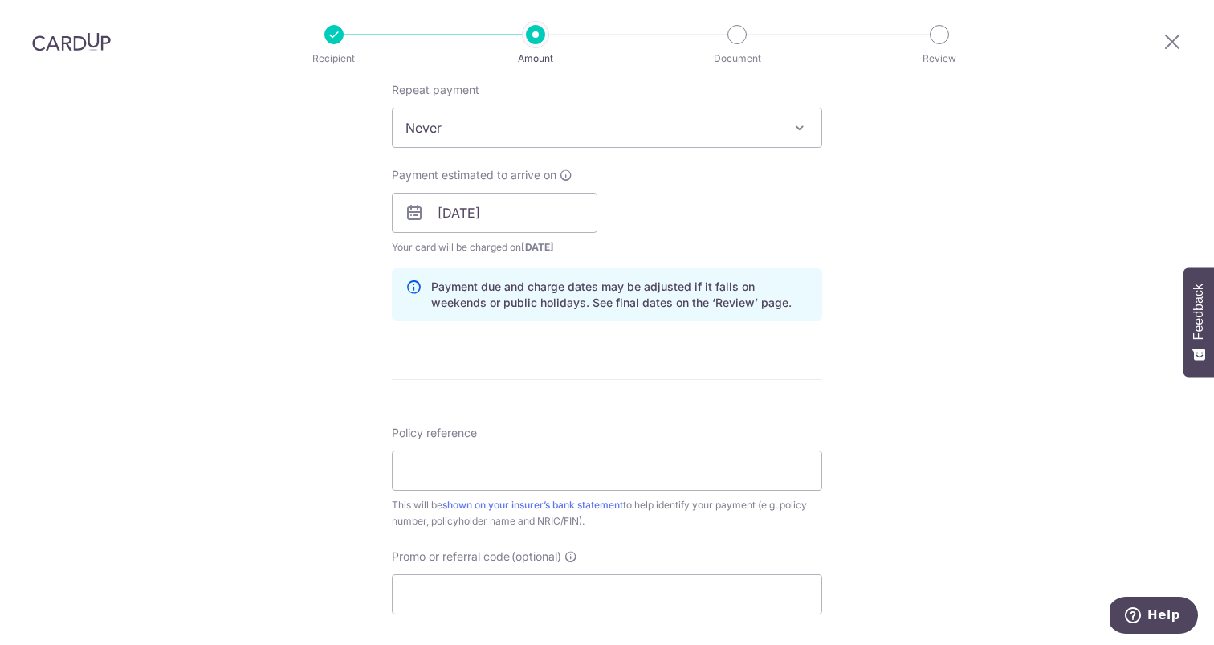
scroll to position [668, 0]
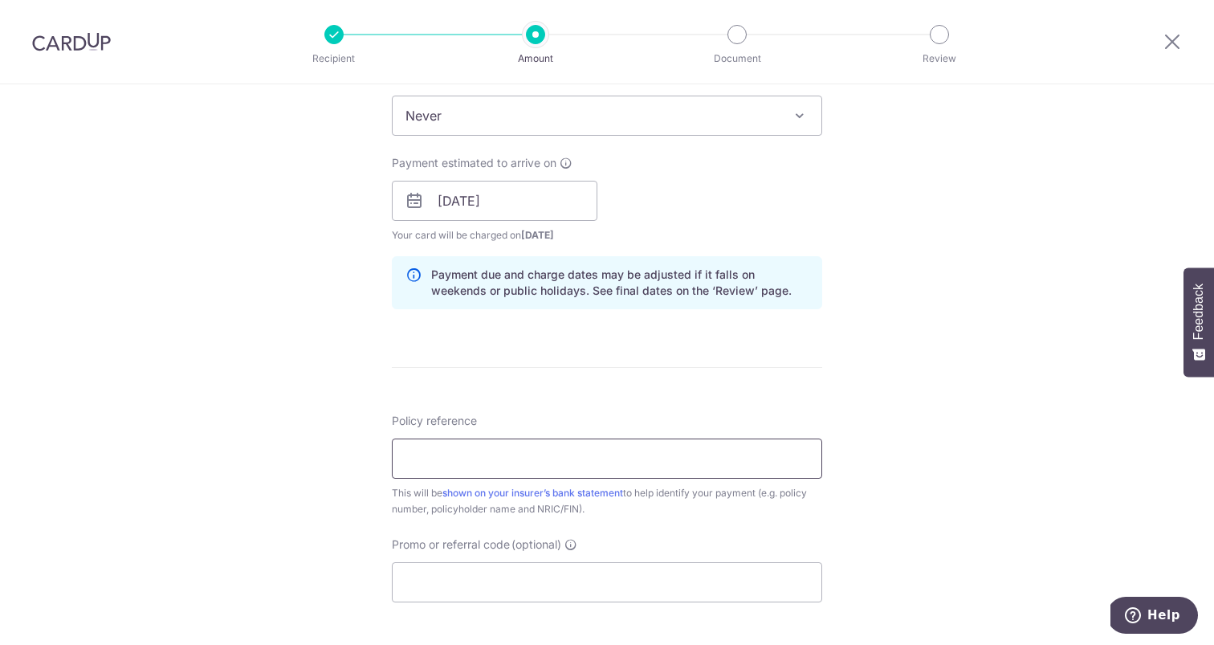
click at [506, 459] on input "Policy reference" at bounding box center [607, 459] width 430 height 40
paste input "0212512389"
type input "0212512389"
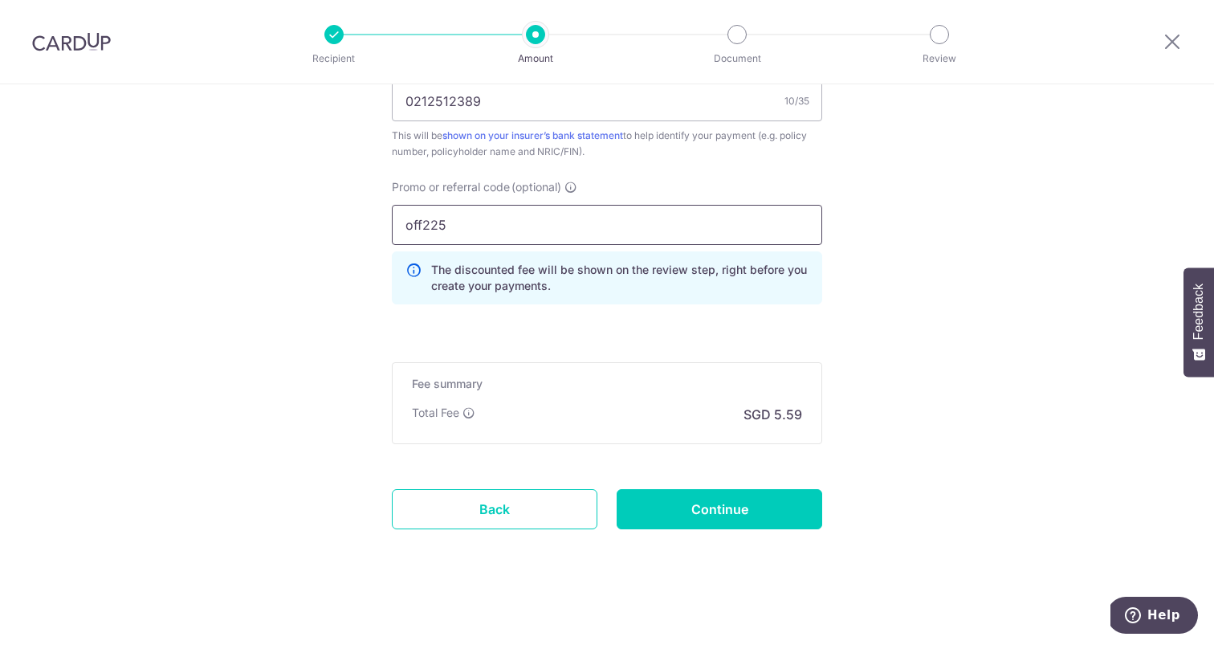
scroll to position [1030, 0]
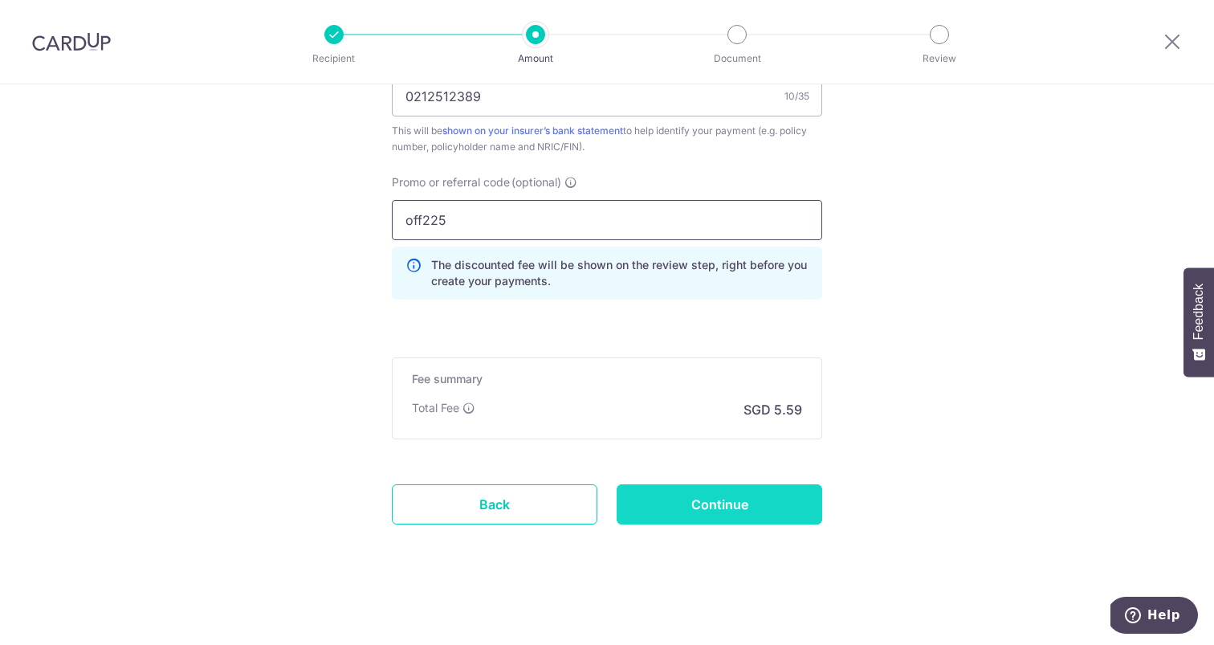
type input "off225"
click at [735, 495] on input "Continue" at bounding box center [720, 504] width 206 height 40
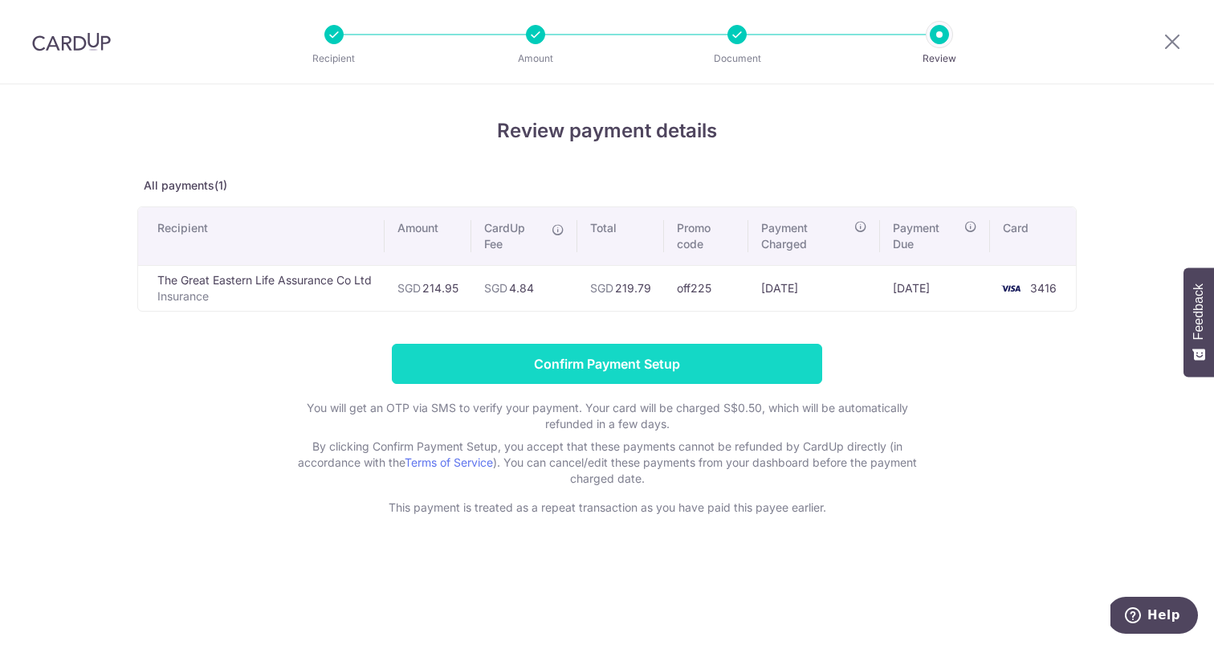
click at [668, 360] on input "Confirm Payment Setup" at bounding box center [607, 364] width 430 height 40
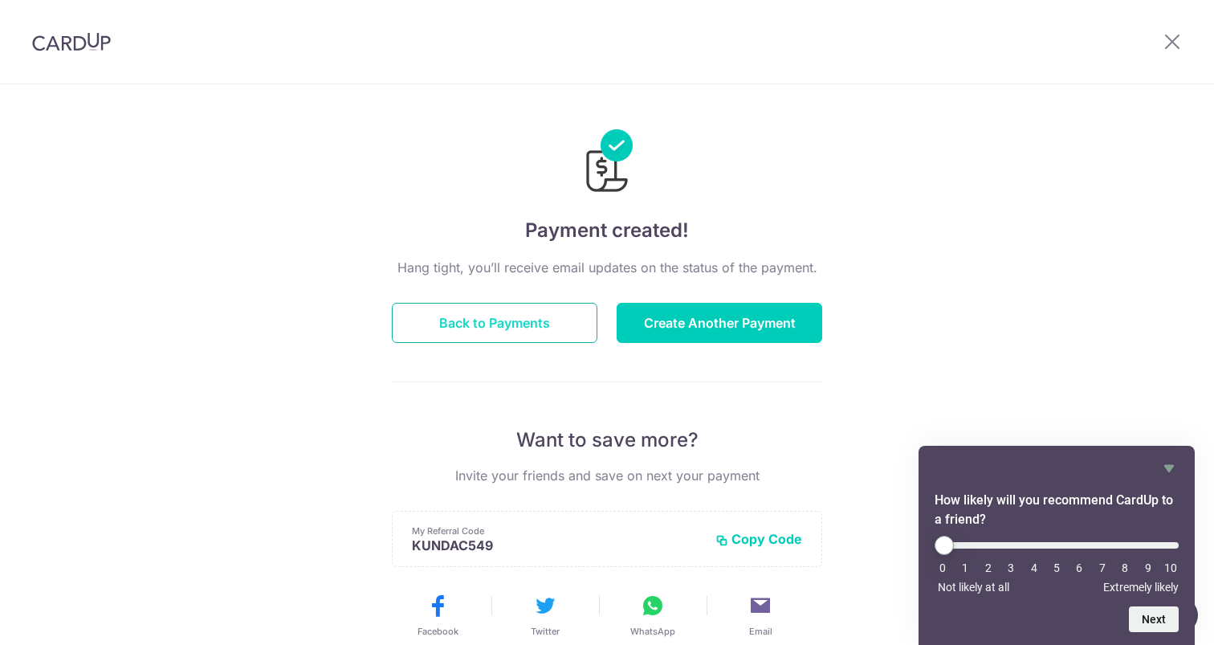
click at [550, 331] on button "Back to Payments" at bounding box center [495, 323] width 206 height 40
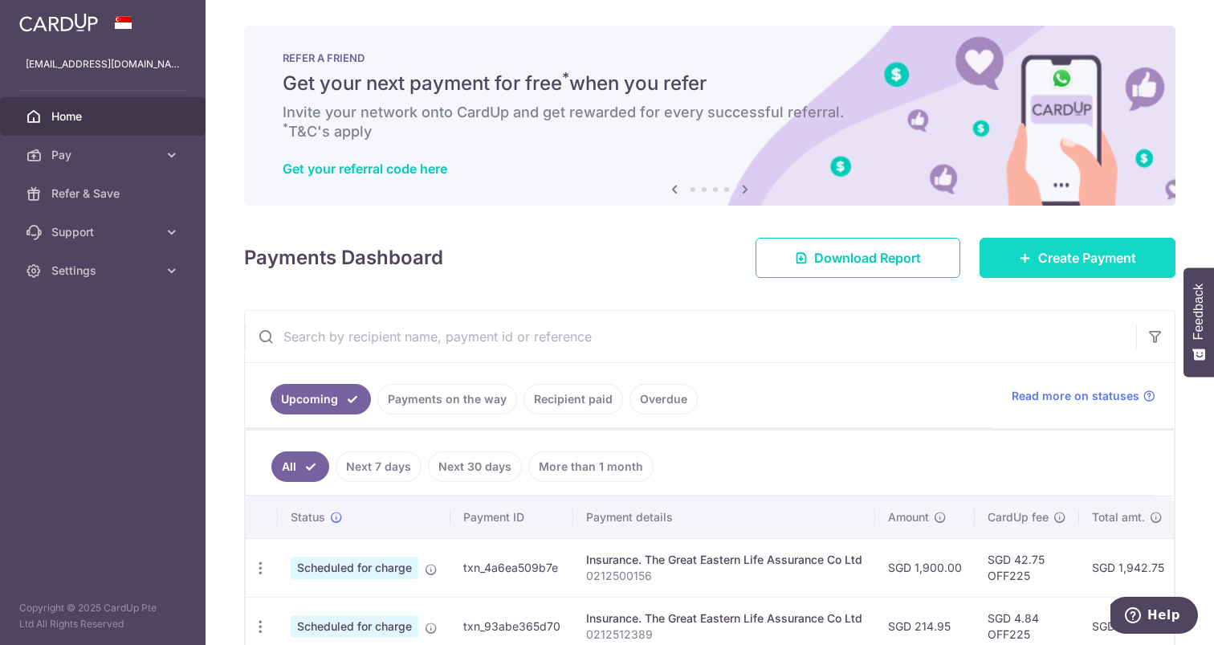
click at [1047, 251] on span "Create Payment" at bounding box center [1087, 257] width 98 height 19
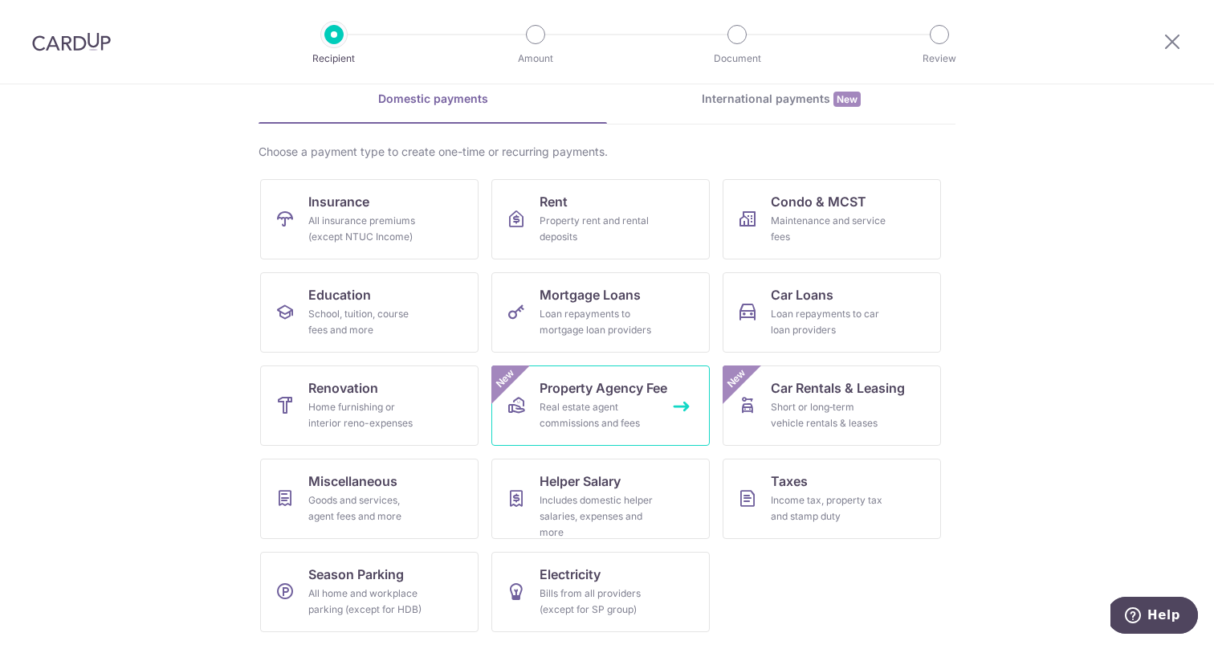
scroll to position [74, 0]
click at [347, 580] on span "Season Parking" at bounding box center [356, 574] width 96 height 19
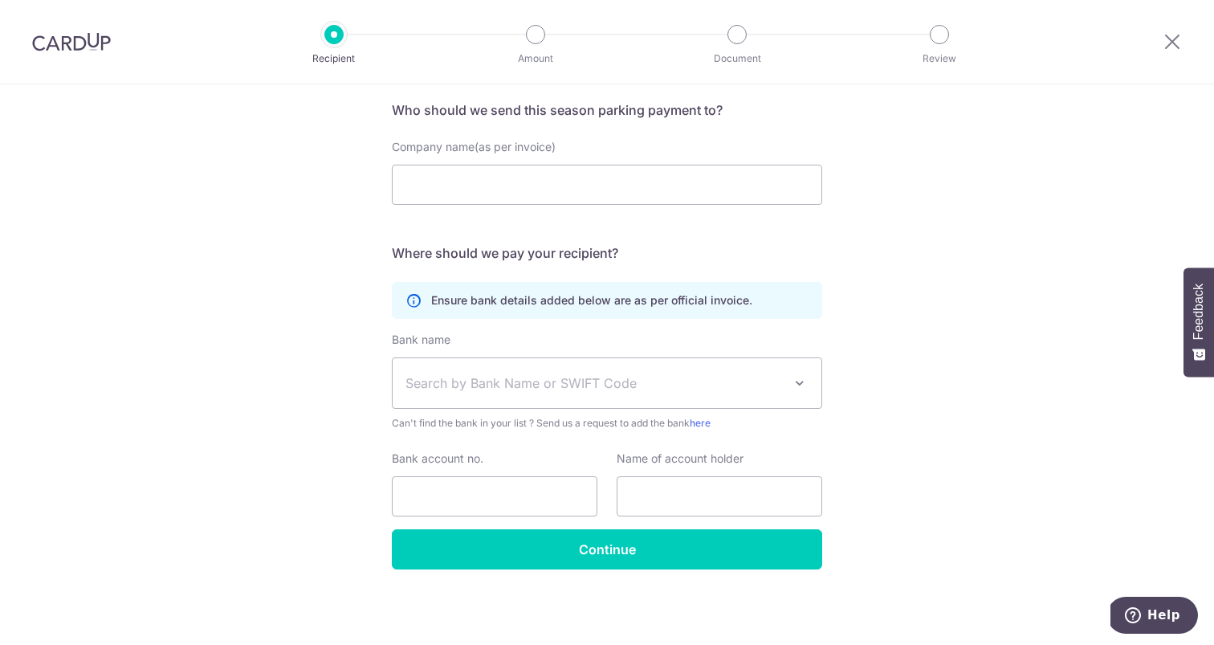
scroll to position [119, 0]
click at [452, 193] on input "Company name(as per invoice)" at bounding box center [607, 185] width 430 height 40
type input "m"
click at [67, 39] on img at bounding box center [71, 41] width 79 height 19
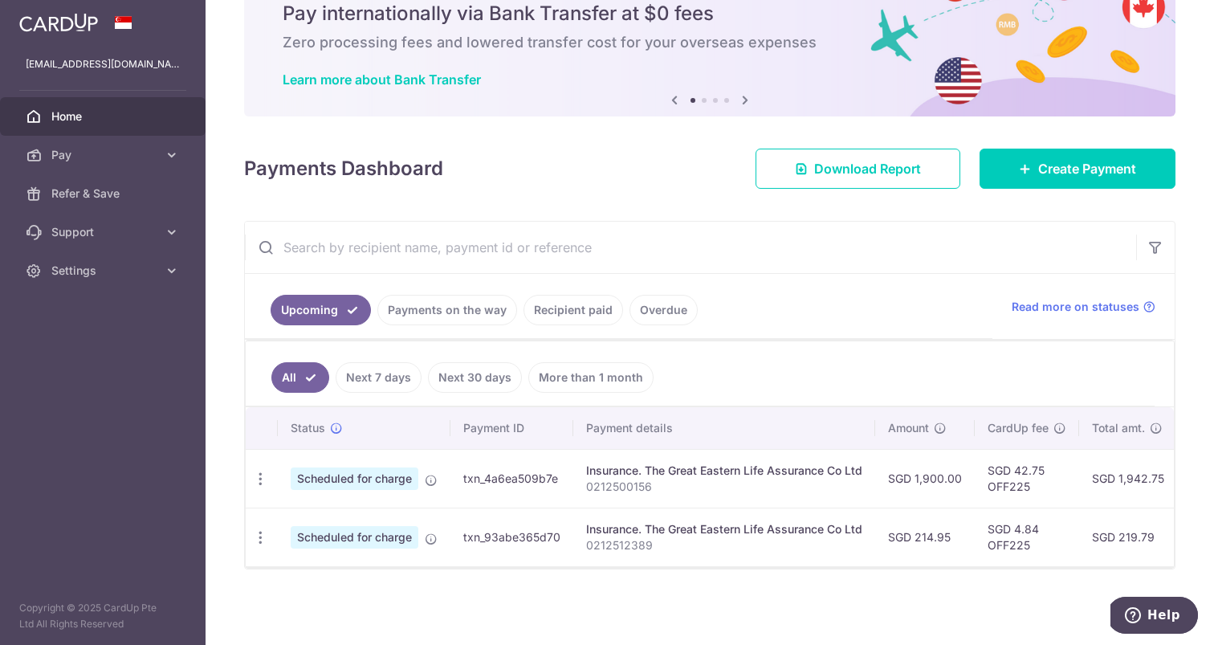
scroll to position [70, 0]
click at [1099, 170] on span "Create Payment" at bounding box center [1087, 168] width 98 height 19
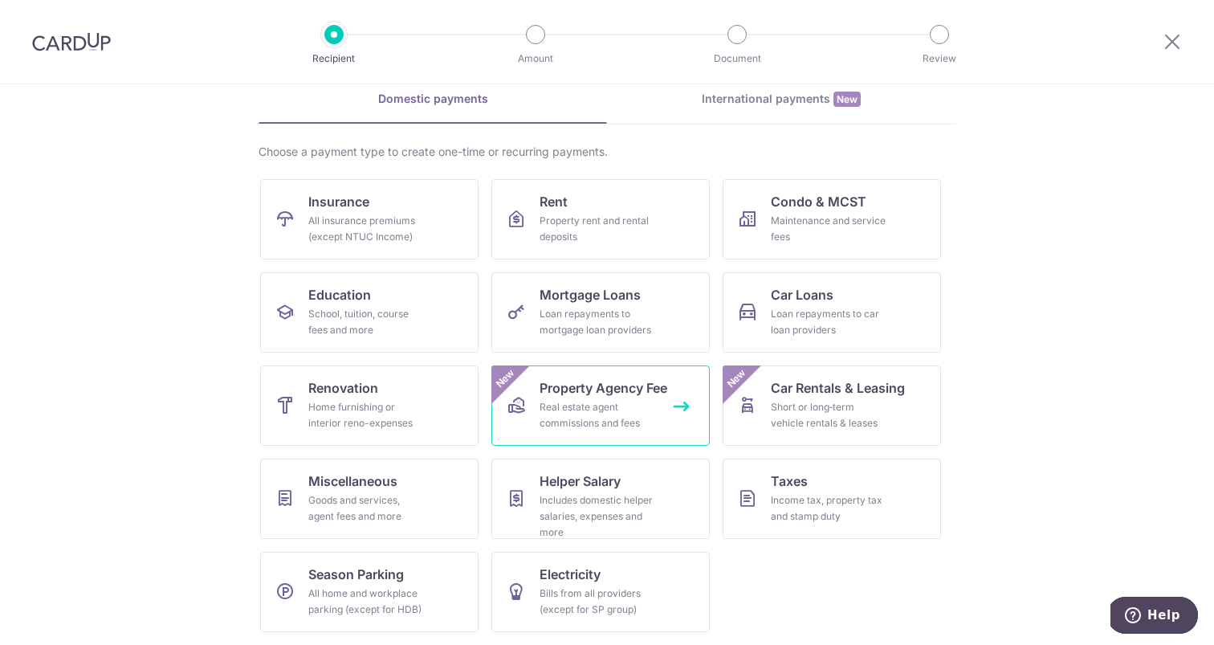
scroll to position [74, 0]
click at [785, 420] on div "Short or long‑term vehicle rentals & leases" at bounding box center [829, 415] width 116 height 32
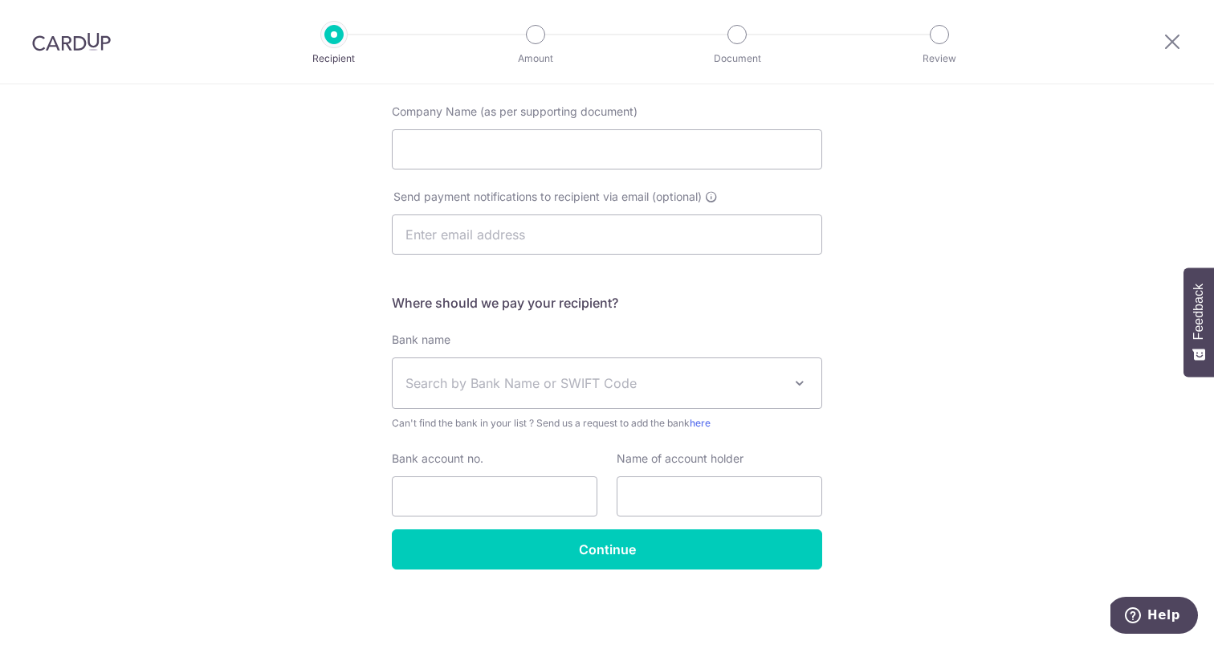
scroll to position [262, 0]
click at [81, 39] on img at bounding box center [71, 41] width 79 height 19
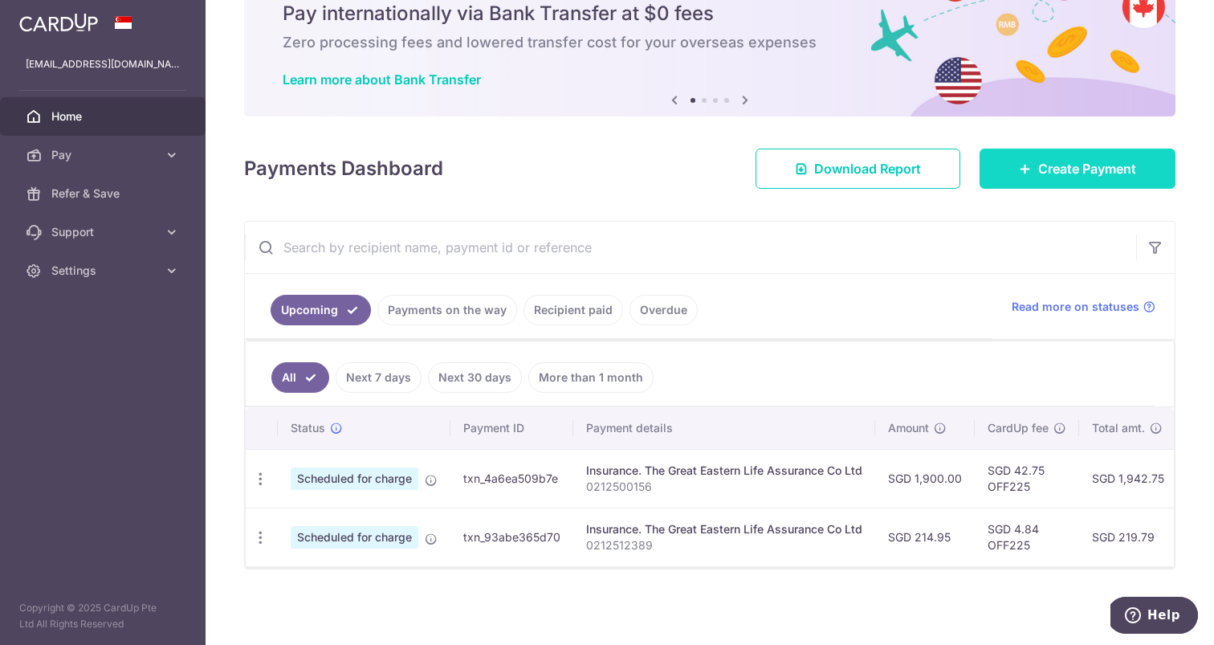
click at [1064, 186] on link "Create Payment" at bounding box center [1078, 169] width 196 height 40
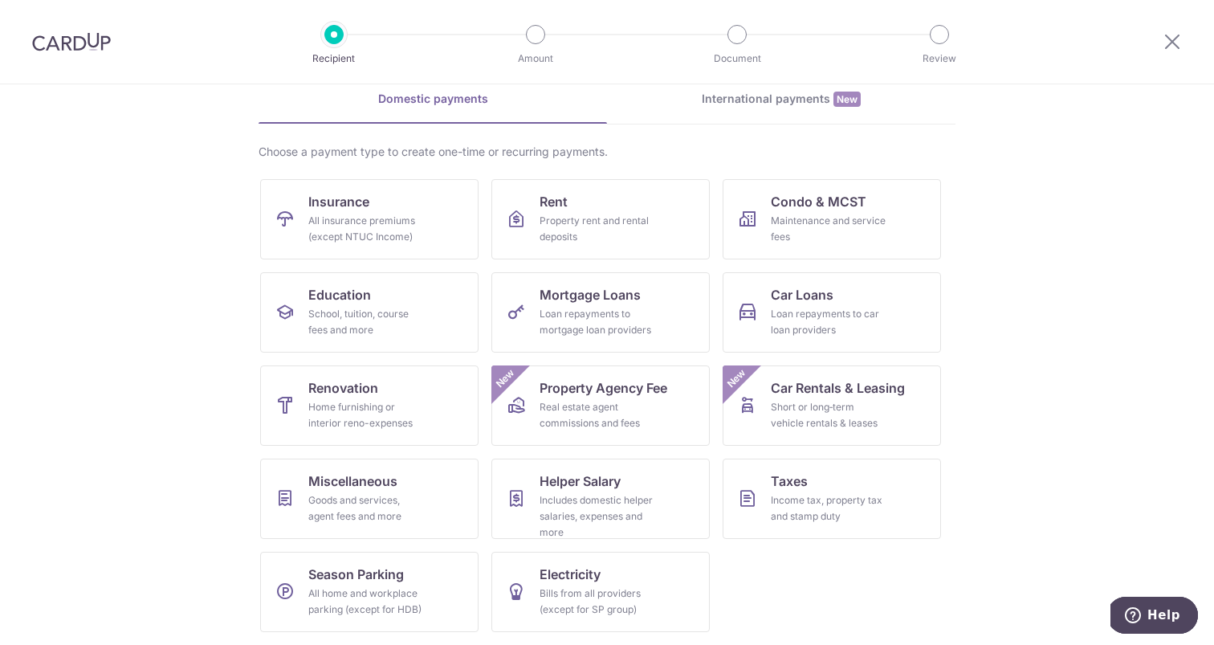
scroll to position [74, 0]
click at [400, 514] on div "Goods and services, agent fees and more" at bounding box center [366, 508] width 116 height 32
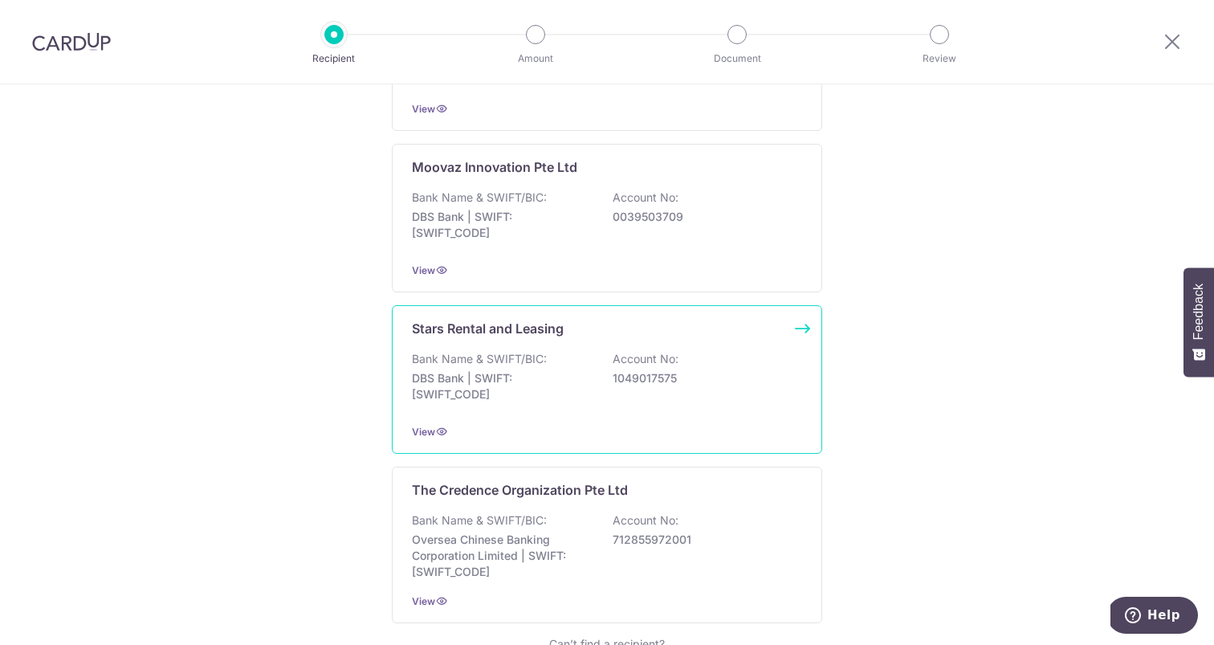
scroll to position [732, 0]
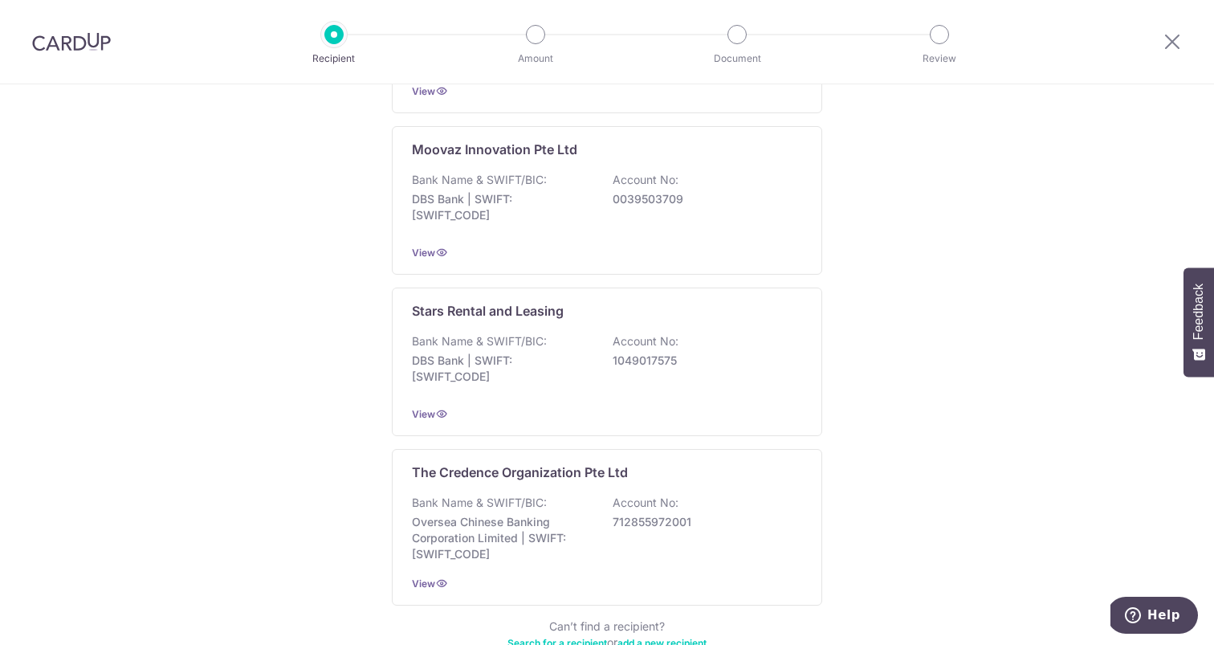
click at [85, 40] on img at bounding box center [71, 41] width 79 height 19
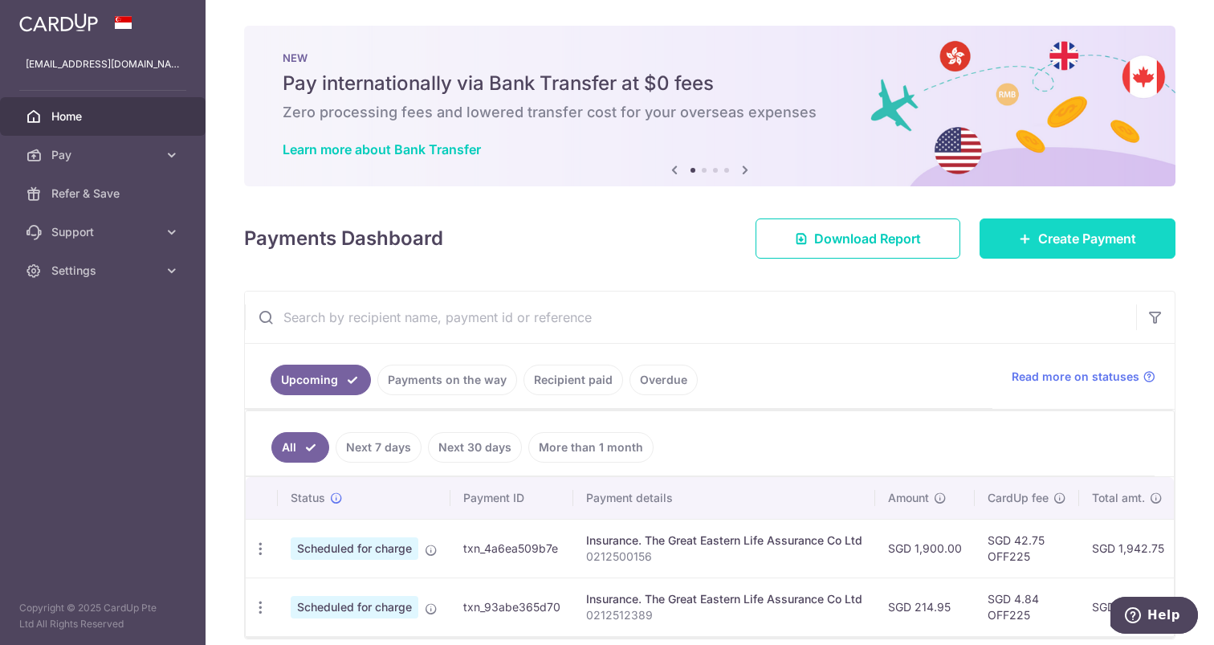
click at [1028, 228] on link "Create Payment" at bounding box center [1078, 238] width 196 height 40
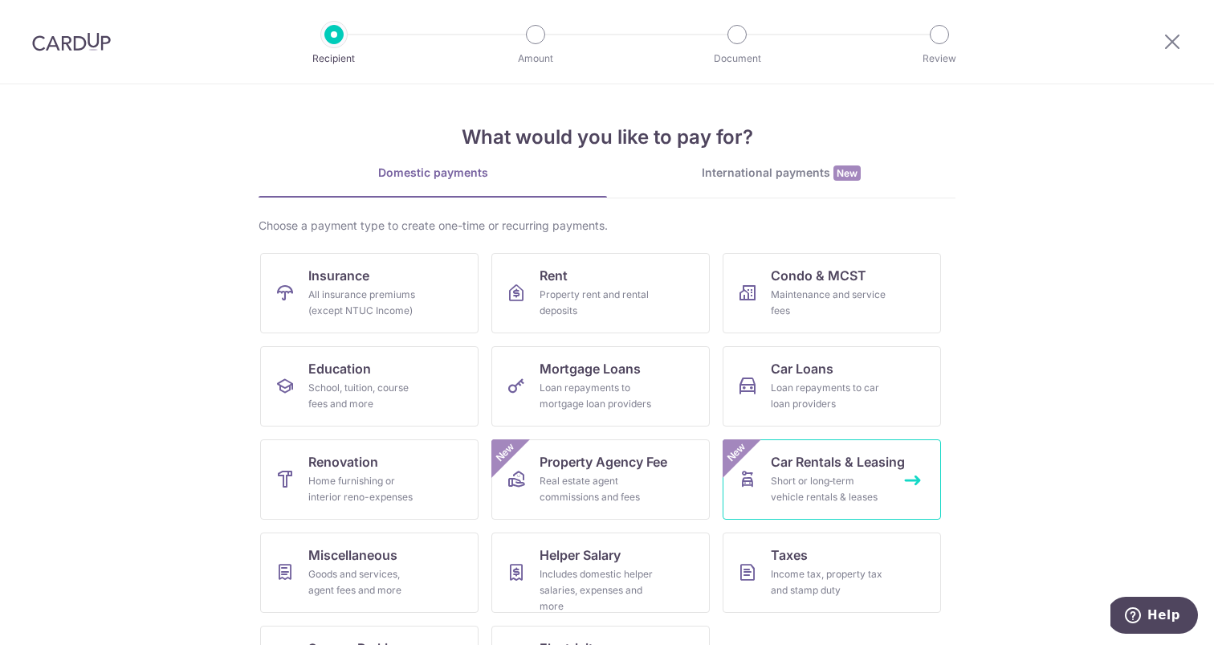
click at [817, 496] on div "Short or long‑term vehicle rentals & leases" at bounding box center [829, 489] width 116 height 32
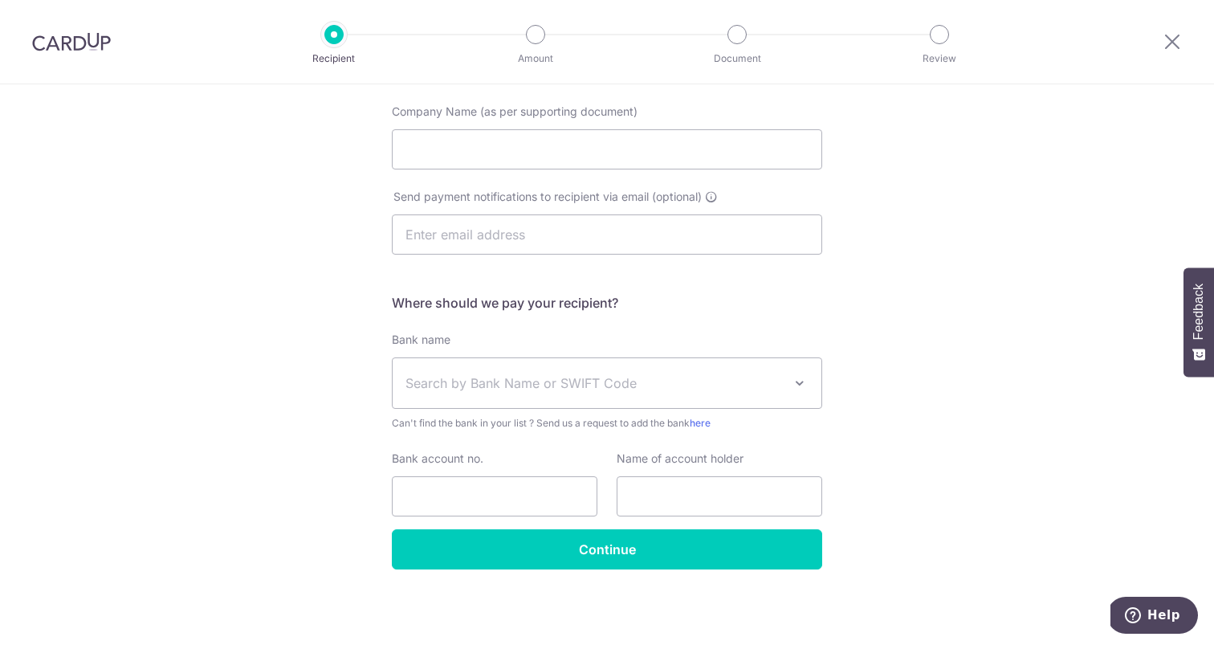
scroll to position [262, 0]
